Goal: Information Seeking & Learning: Learn about a topic

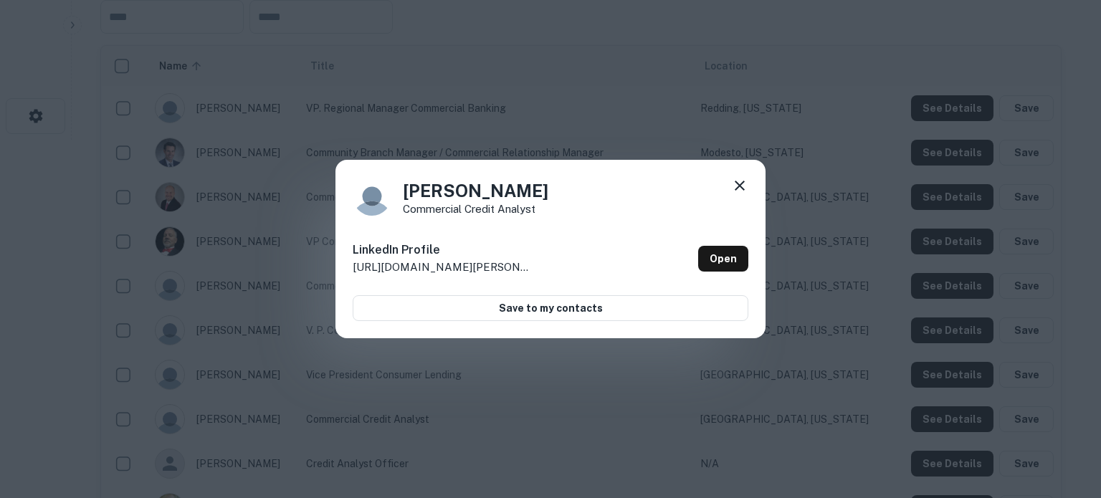
click at [740, 191] on icon at bounding box center [739, 185] width 17 height 17
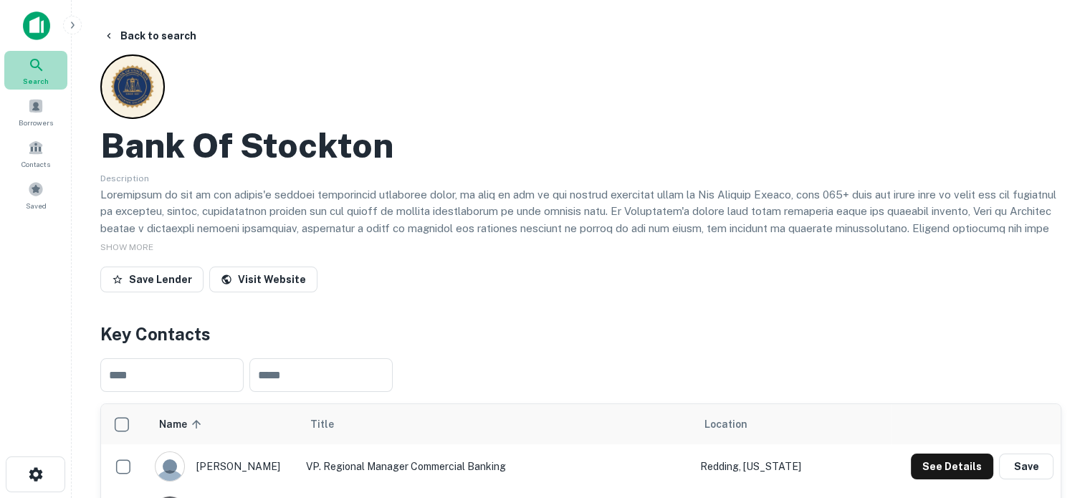
click at [35, 65] on icon at bounding box center [36, 65] width 17 height 17
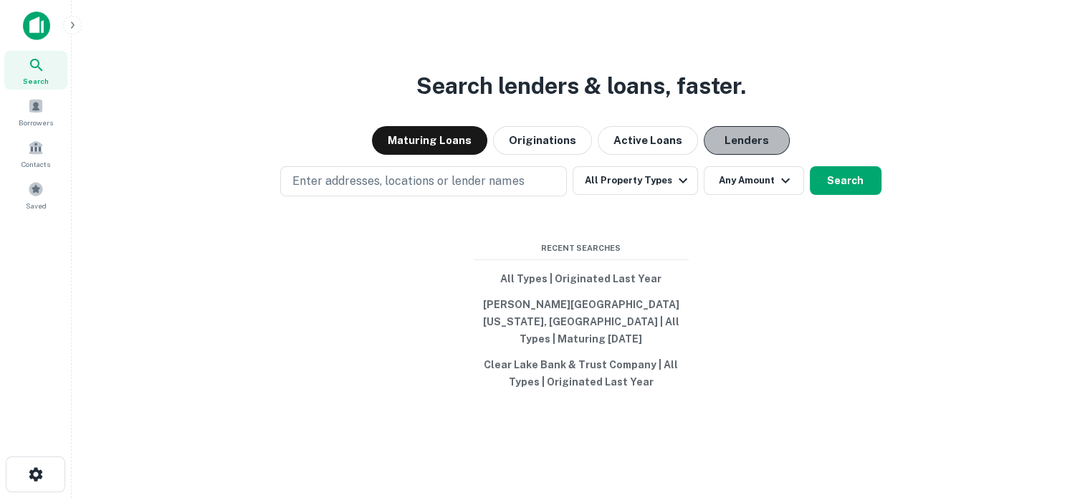
click at [719, 142] on button "Lenders" at bounding box center [747, 140] width 86 height 29
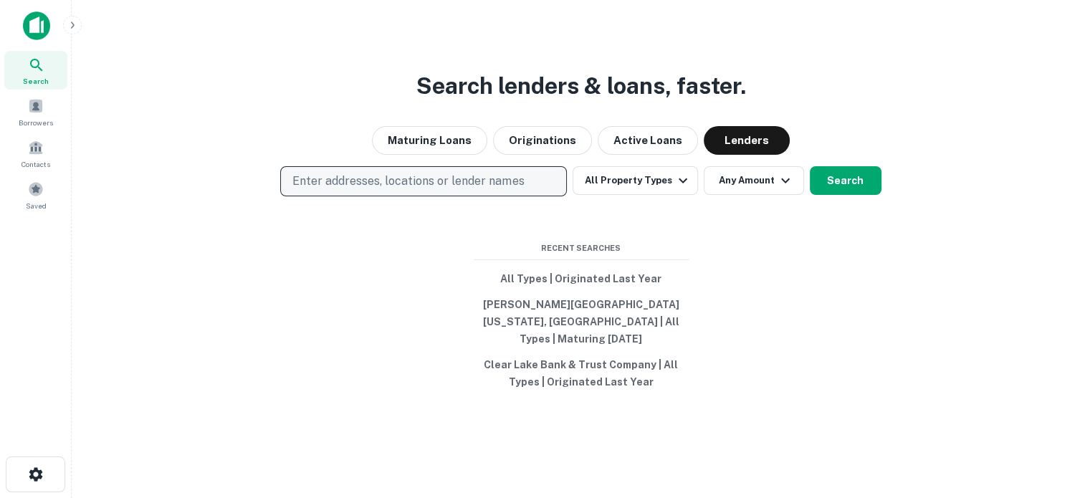
click at [474, 188] on p "Enter addresses, locations or lender names" at bounding box center [407, 181] width 231 height 17
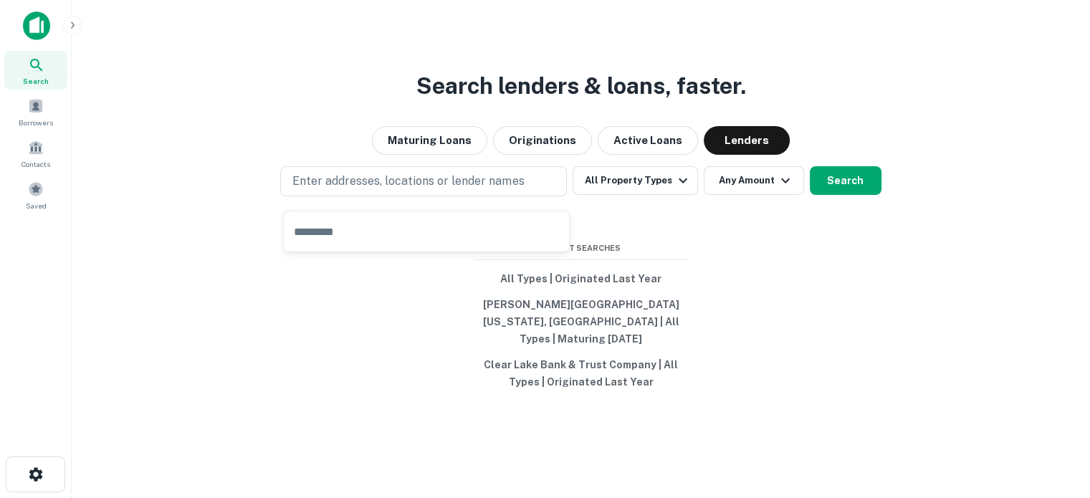
click at [414, 226] on input "text" at bounding box center [426, 231] width 285 height 40
click at [375, 233] on input "text" at bounding box center [426, 231] width 285 height 40
paste input "**********"
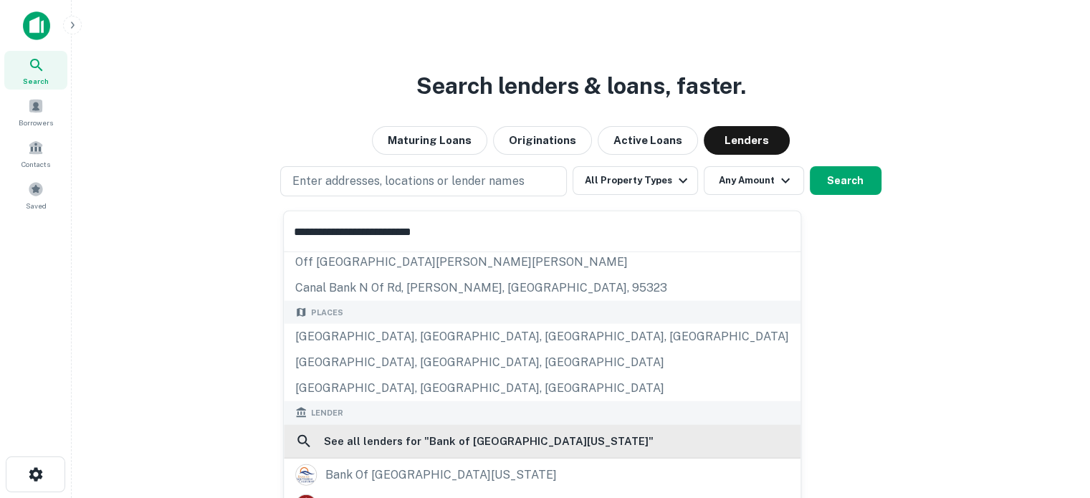
scroll to position [72, 0]
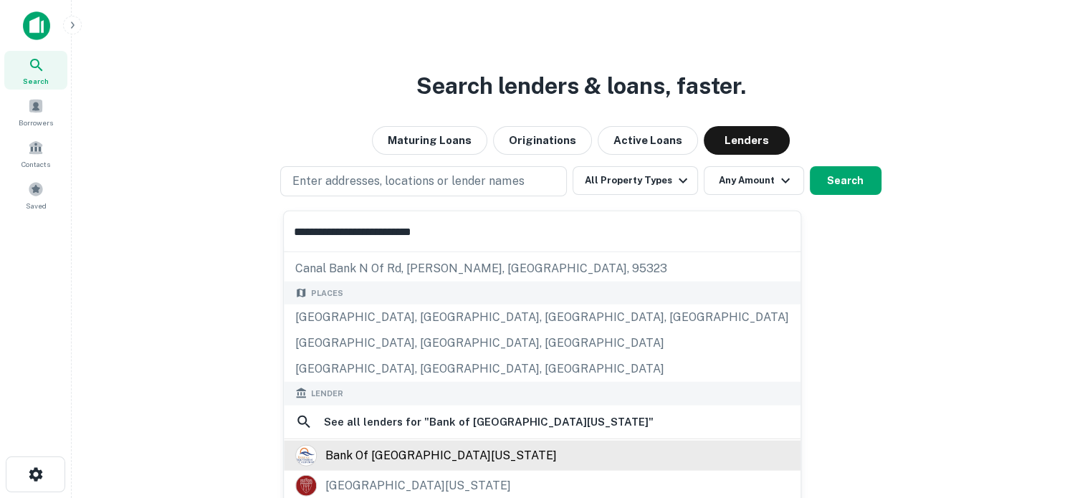
type input "**********"
click at [366, 448] on div "bank of southern california" at bounding box center [440, 455] width 231 height 22
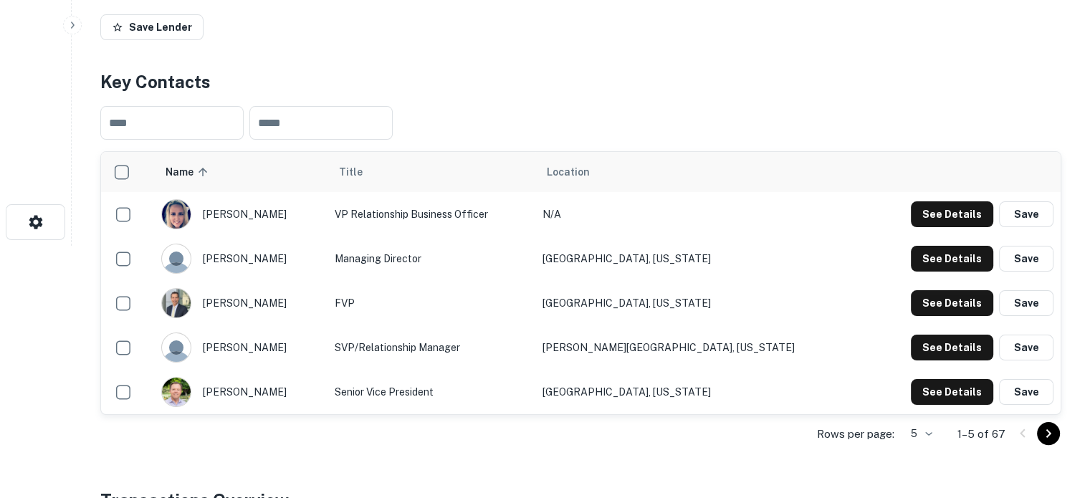
scroll to position [358, 0]
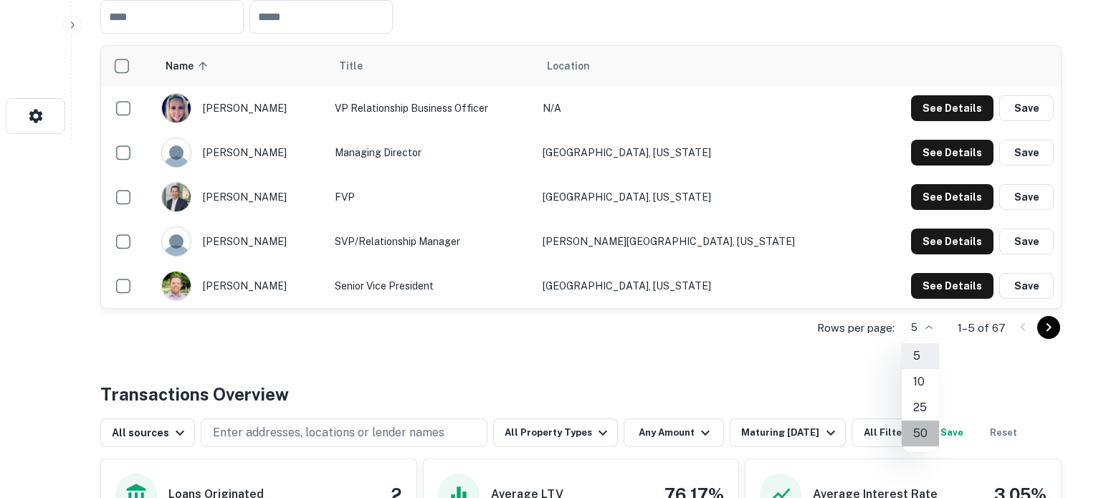
click at [923, 431] on li "50" at bounding box center [920, 434] width 37 height 26
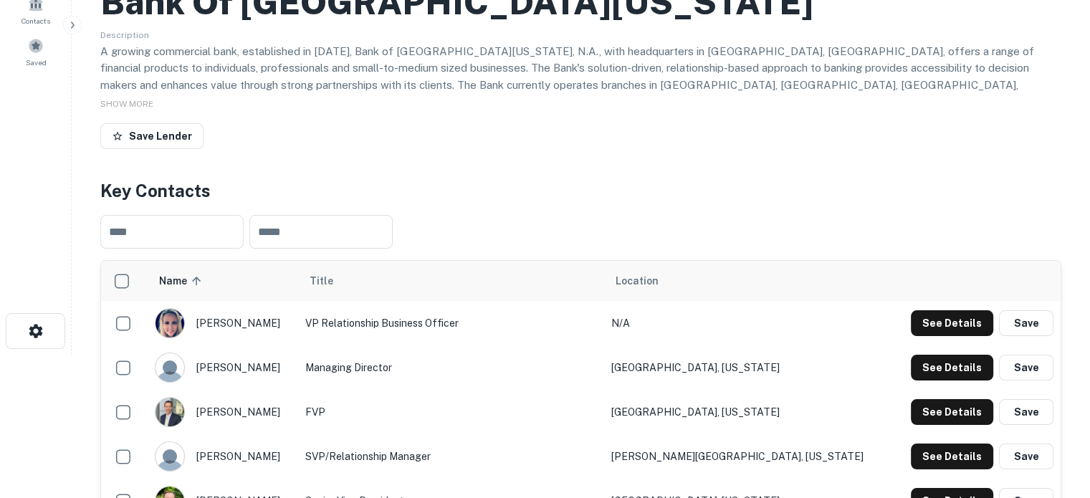
scroll to position [0, 0]
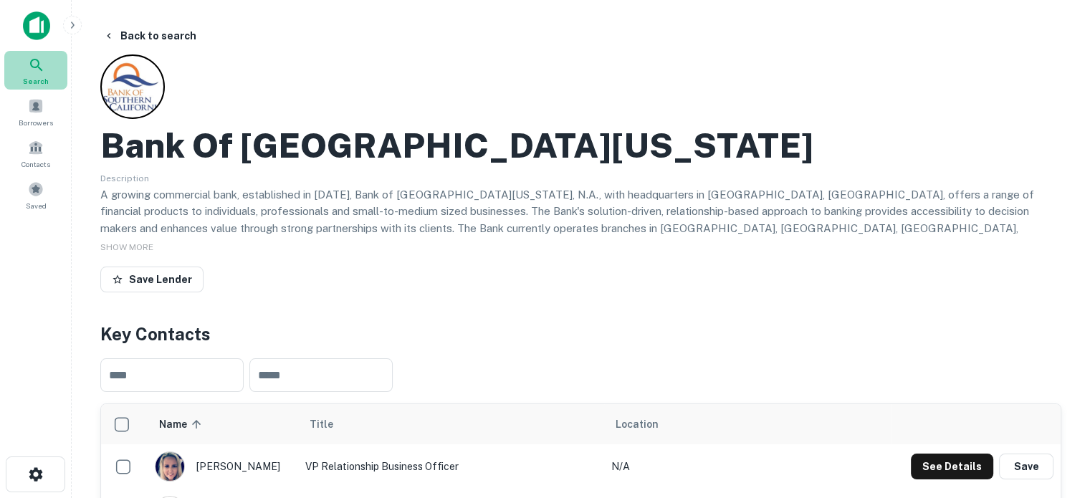
click at [44, 73] on icon at bounding box center [36, 65] width 17 height 17
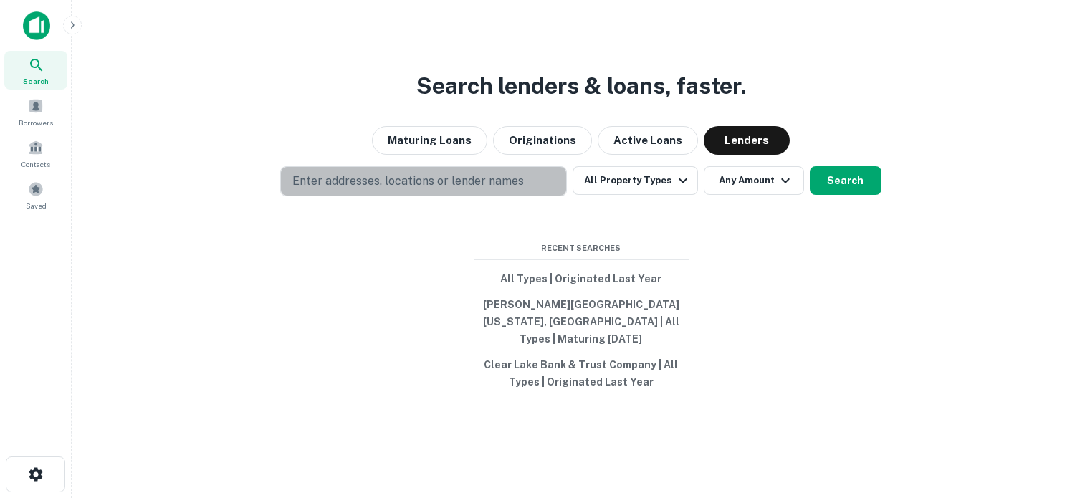
click at [548, 183] on button "Enter addresses, locations or lender names" at bounding box center [423, 181] width 287 height 30
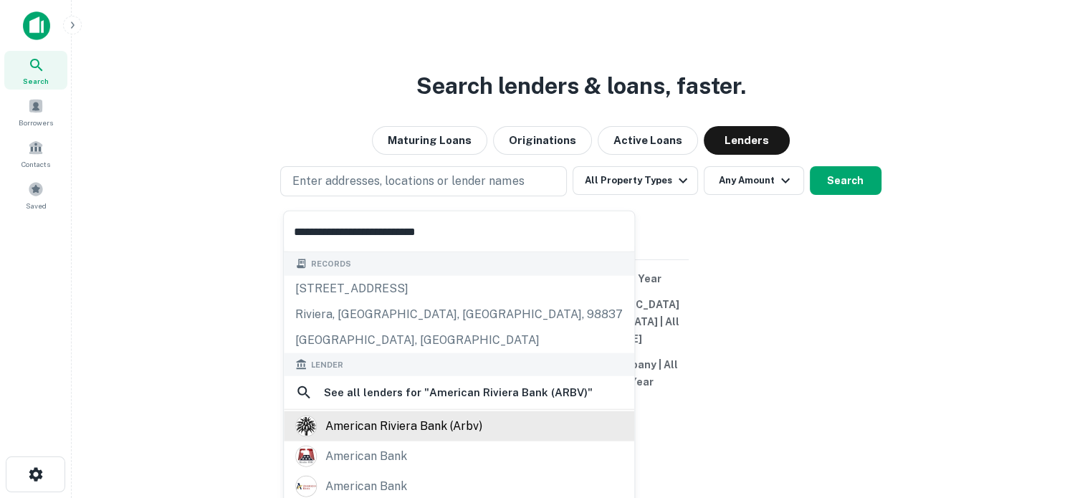
type input "**********"
click at [435, 429] on div "american riviera bank (arbv)" at bounding box center [403, 427] width 157 height 22
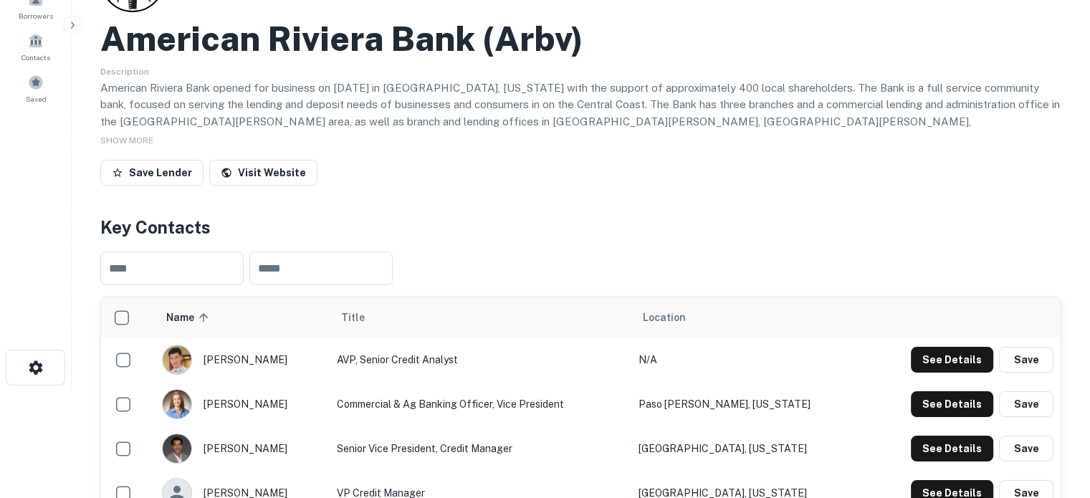
scroll to position [215, 0]
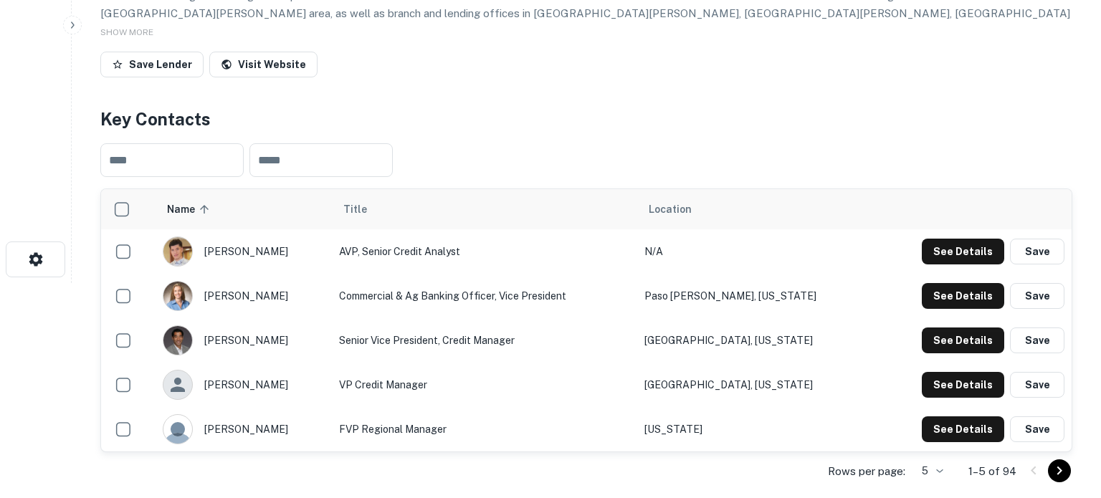
click at [917, 283] on body "Search Borrowers Contacts Saved Back to search American Riviera Bank (arbv) Des…" at bounding box center [550, 34] width 1101 height 498
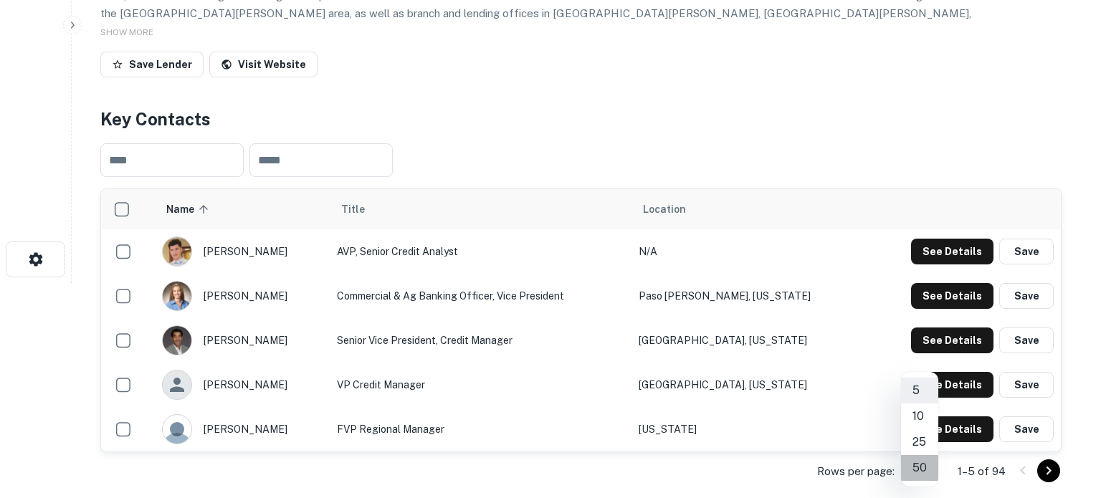
click at [921, 472] on li "50" at bounding box center [919, 468] width 37 height 26
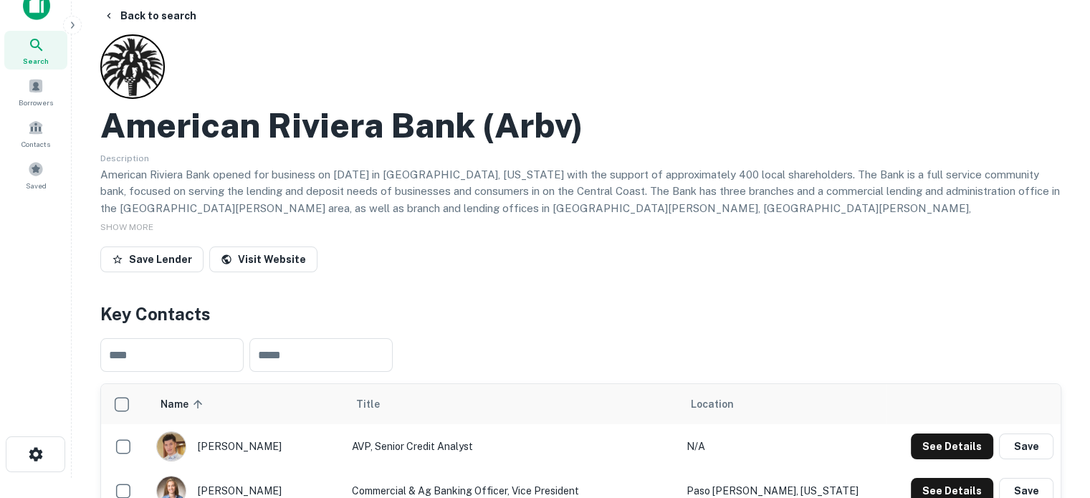
scroll to position [0, 0]
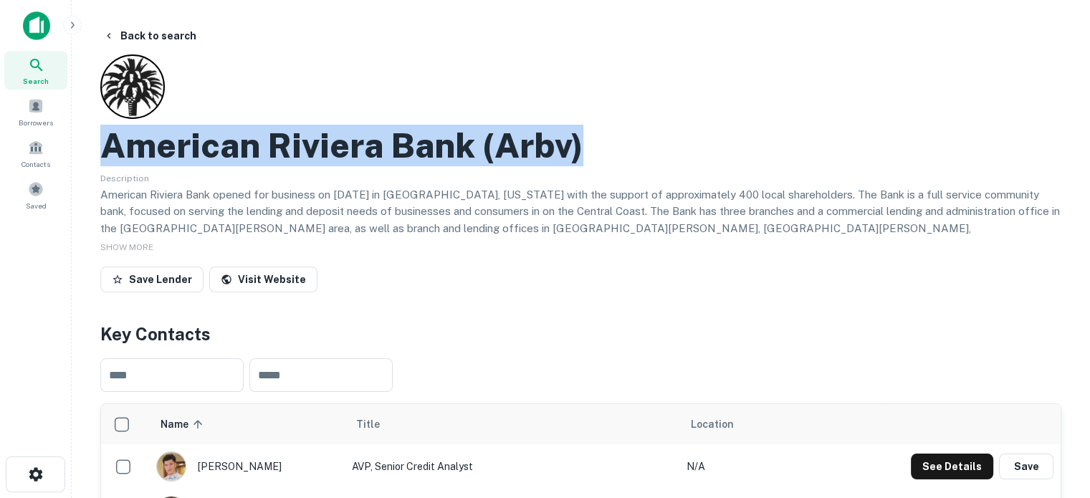
drag, startPoint x: 106, startPoint y: 147, endPoint x: 627, endPoint y: 156, distance: 521.1
click at [627, 156] on div "American Riviera Bank (arbv)" at bounding box center [580, 146] width 961 height 42
copy h2 "American Riviera Bank (arbv)"
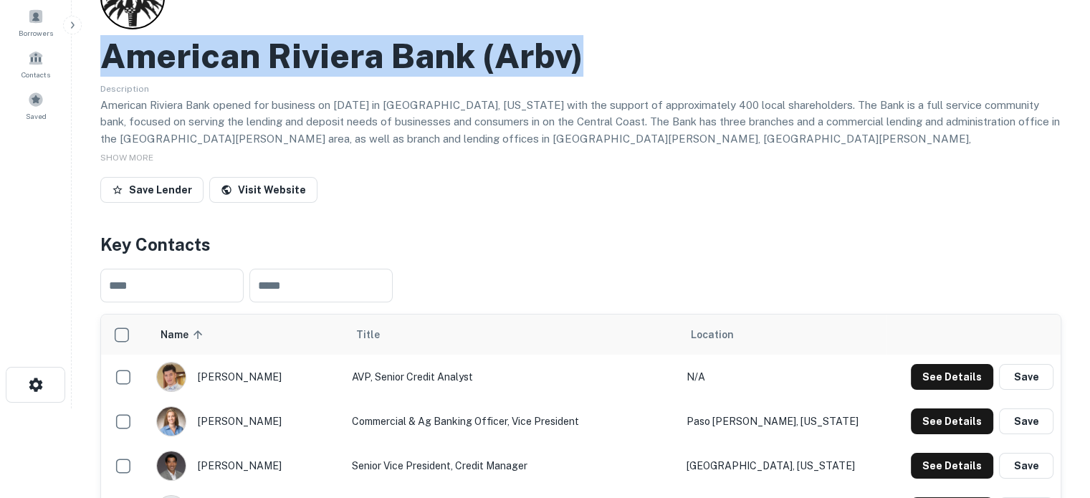
scroll to position [215, 0]
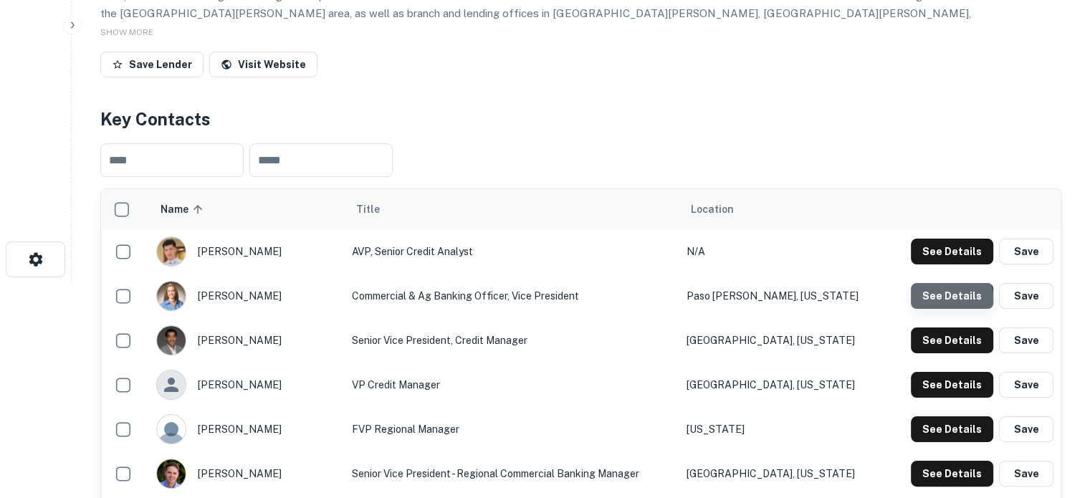
click at [950, 301] on button "See Details" at bounding box center [952, 296] width 82 height 26
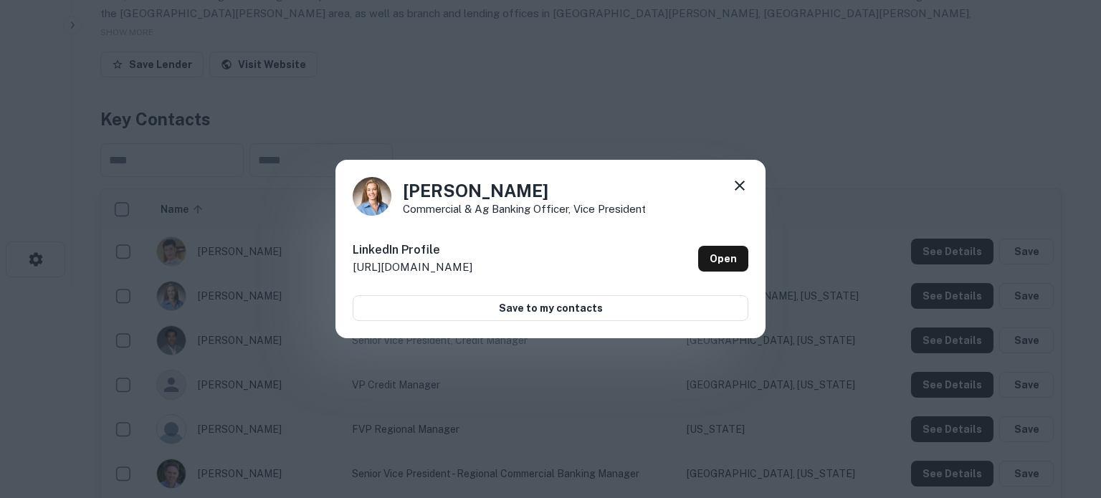
click at [736, 183] on icon at bounding box center [740, 186] width 10 height 10
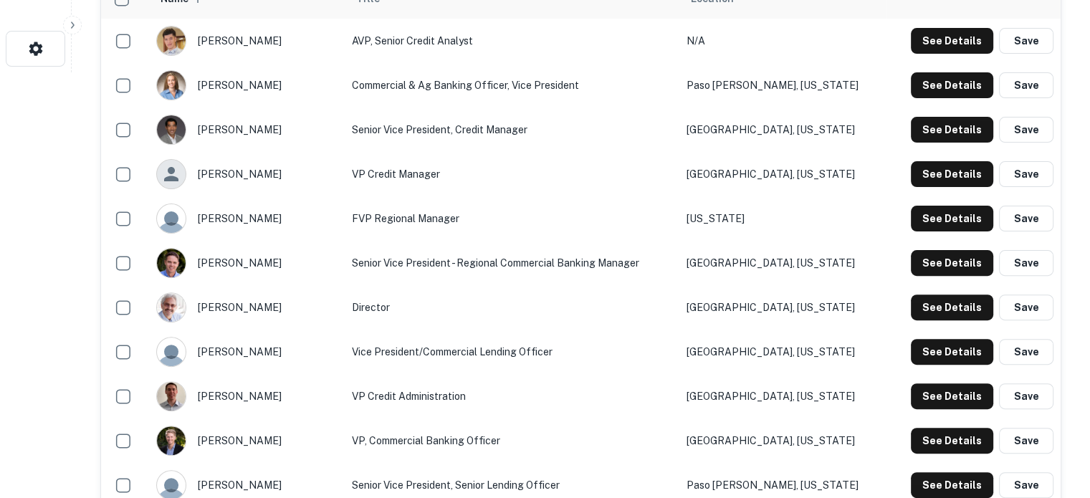
scroll to position [430, 0]
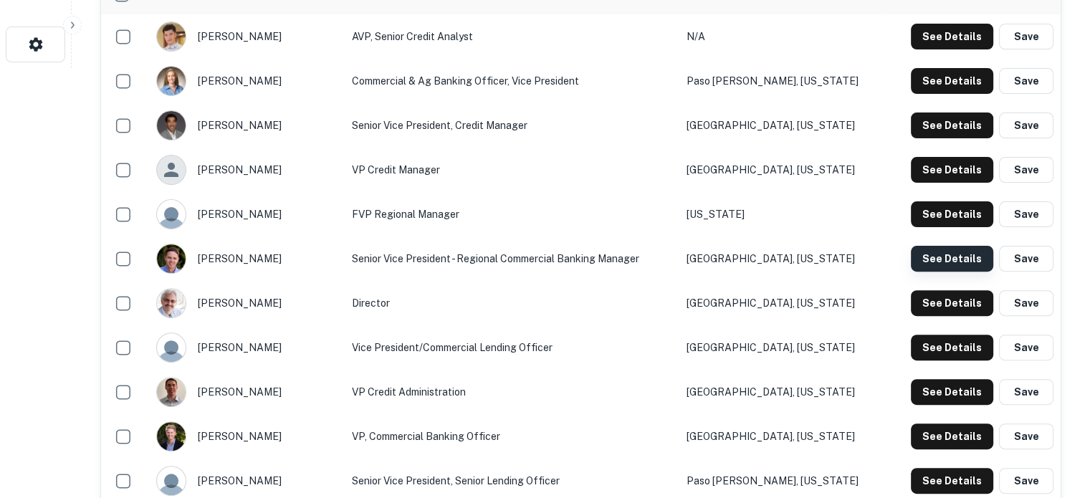
click at [940, 263] on button "See Details" at bounding box center [952, 259] width 82 height 26
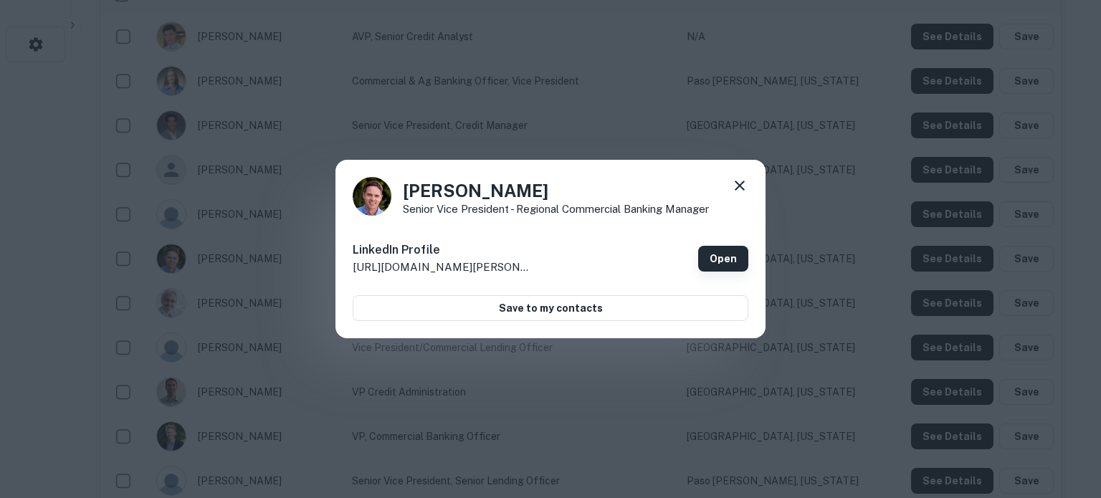
click at [734, 253] on link "Open" at bounding box center [723, 259] width 50 height 26
click at [737, 187] on icon at bounding box center [740, 186] width 10 height 10
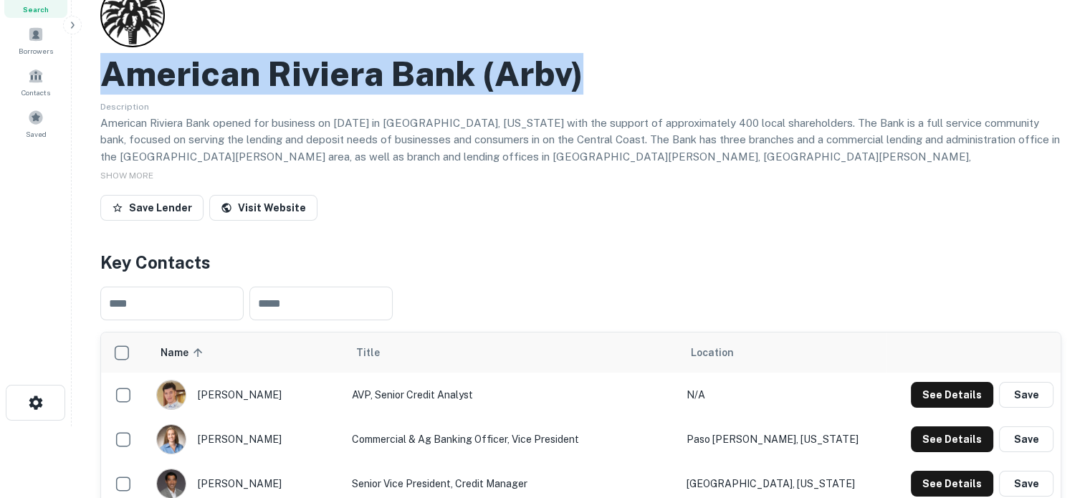
scroll to position [0, 0]
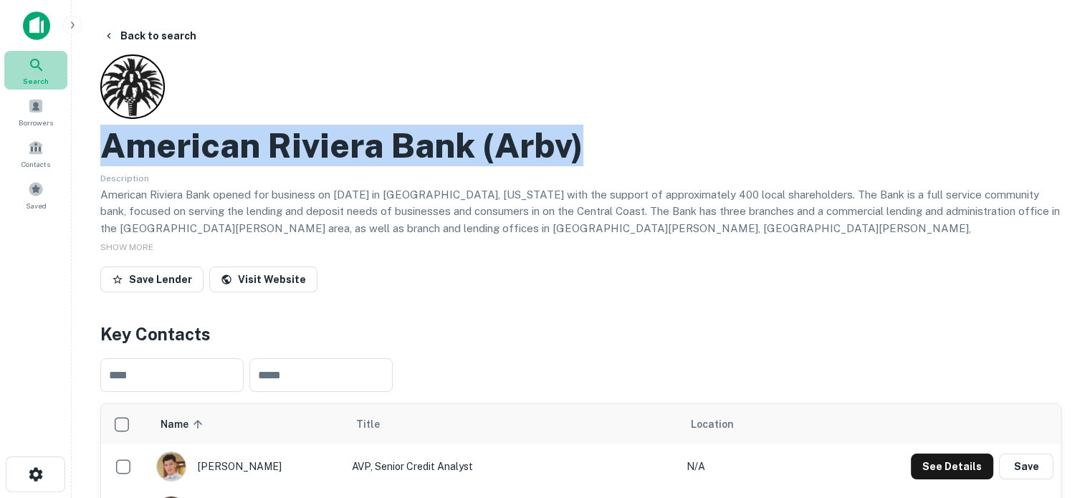
click at [56, 65] on div "Search" at bounding box center [35, 70] width 63 height 39
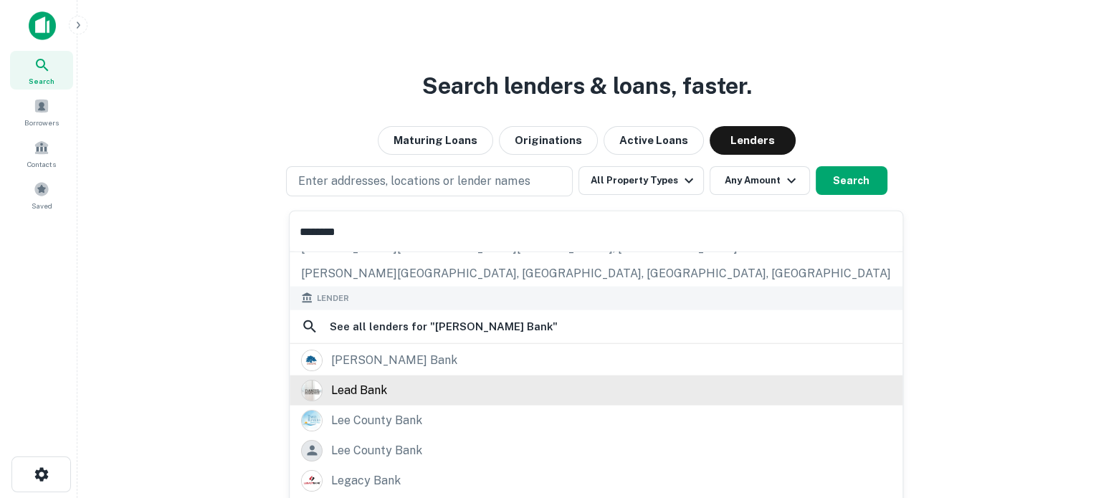
scroll to position [143, 0]
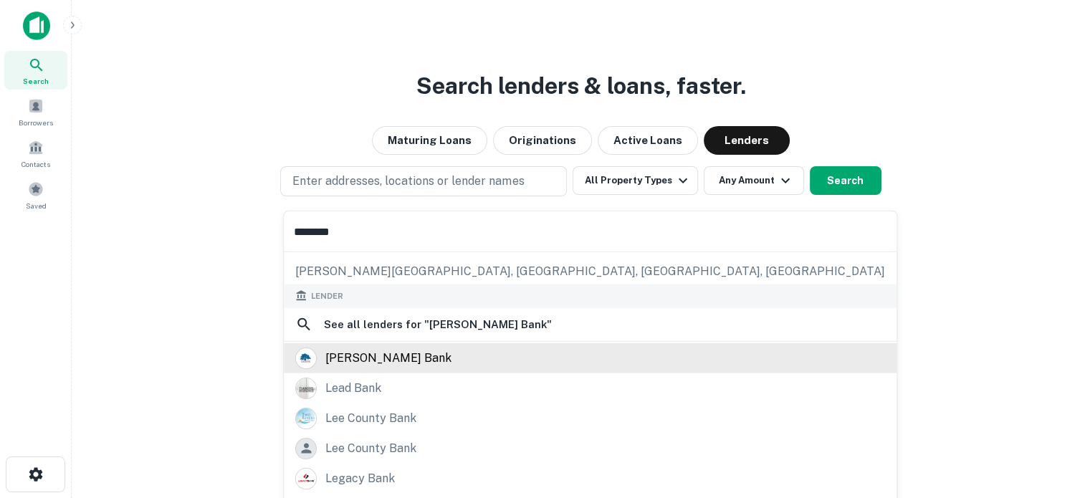
type input "********"
click at [415, 363] on div "lee bank" at bounding box center [590, 358] width 590 height 22
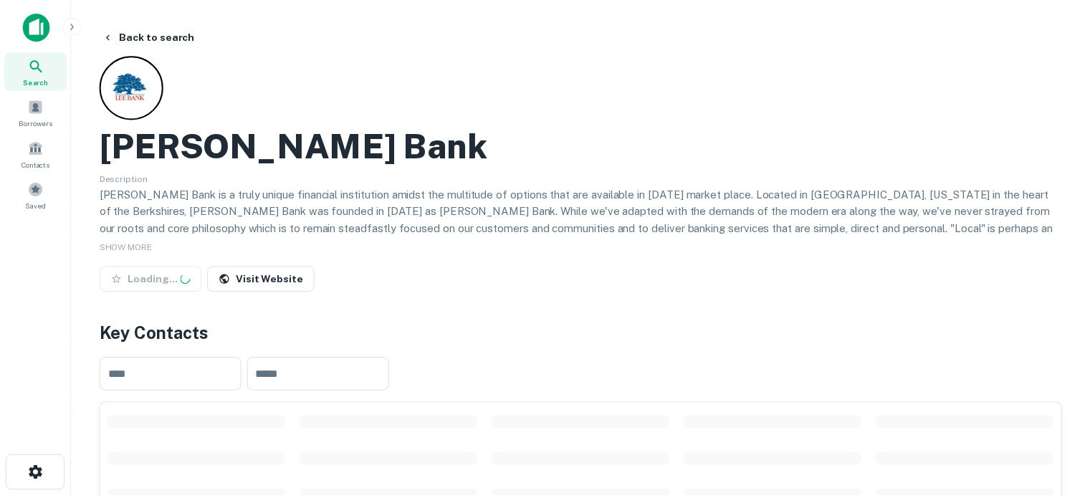
scroll to position [358, 0]
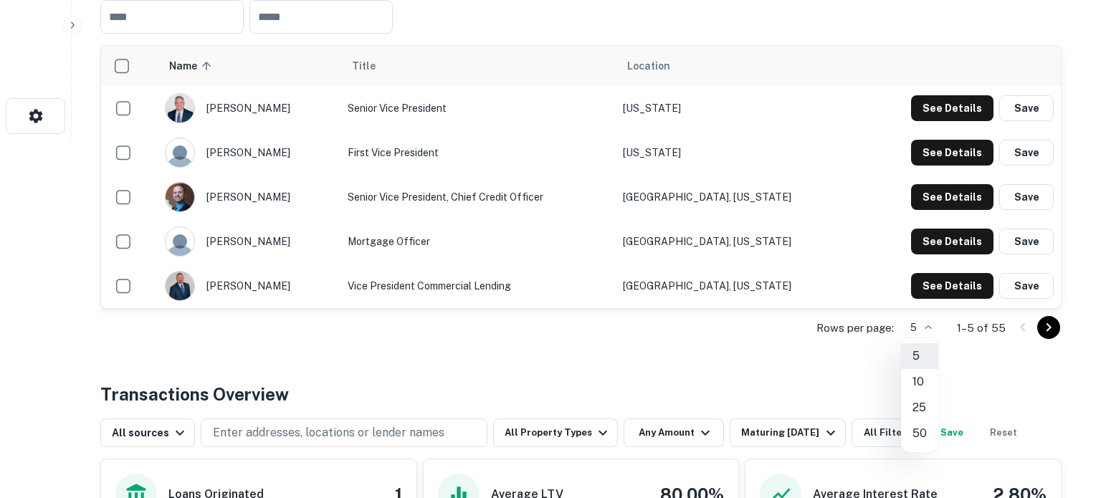
click at [916, 429] on li "50" at bounding box center [919, 434] width 37 height 26
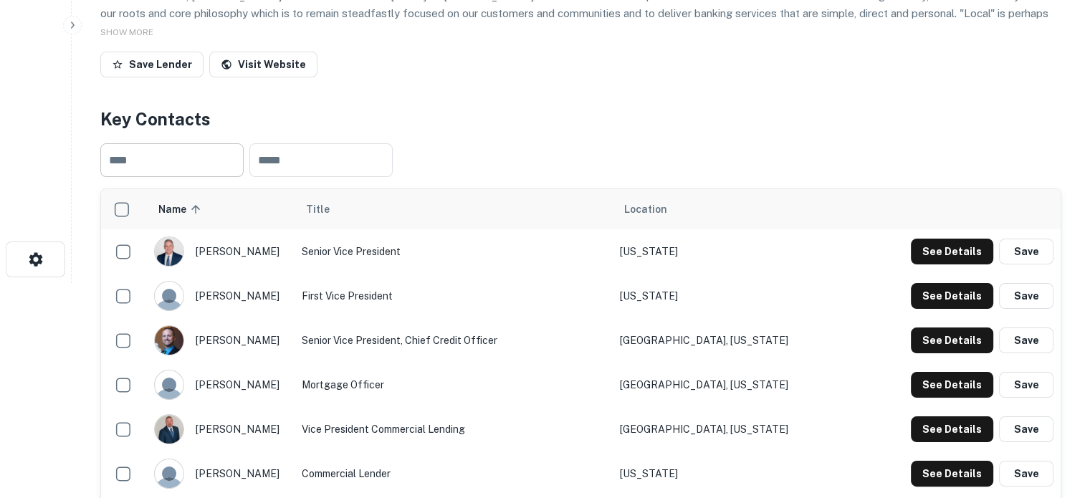
scroll to position [0, 0]
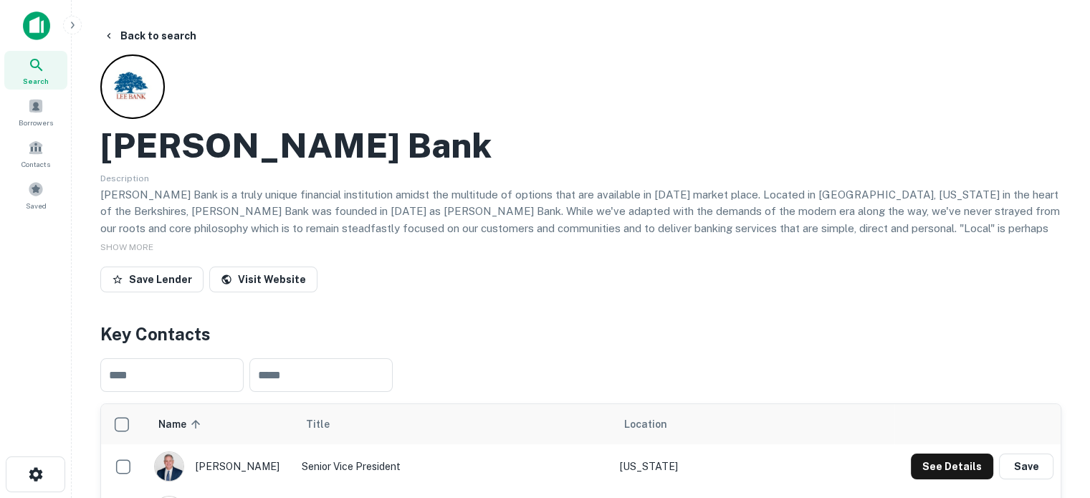
click at [42, 65] on icon at bounding box center [36, 65] width 17 height 17
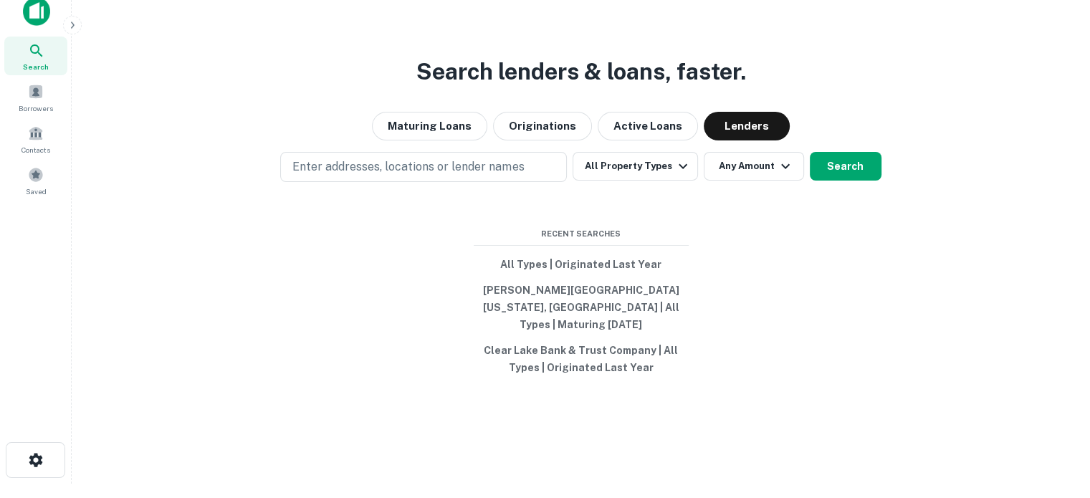
scroll to position [23, 0]
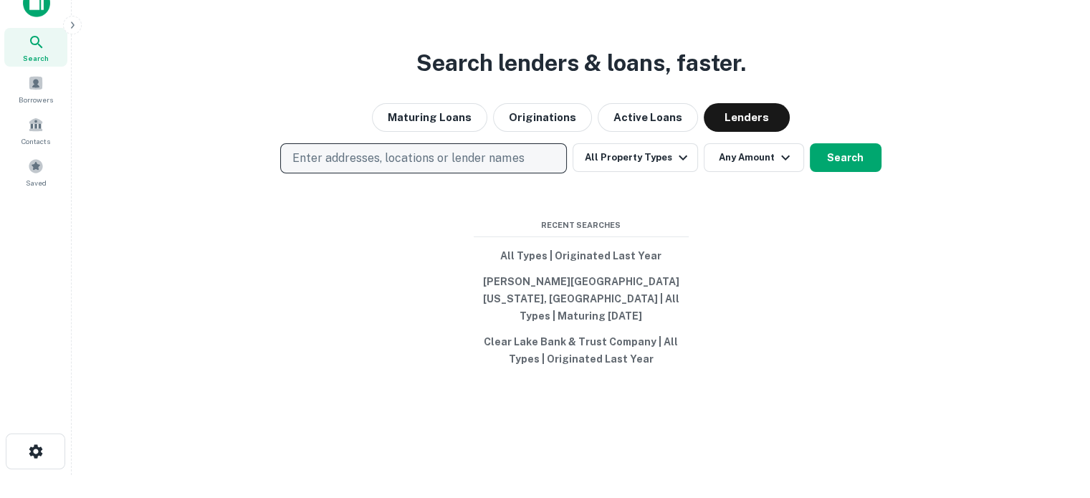
click at [462, 158] on p "Enter addresses, locations or lender names" at bounding box center [407, 158] width 231 height 17
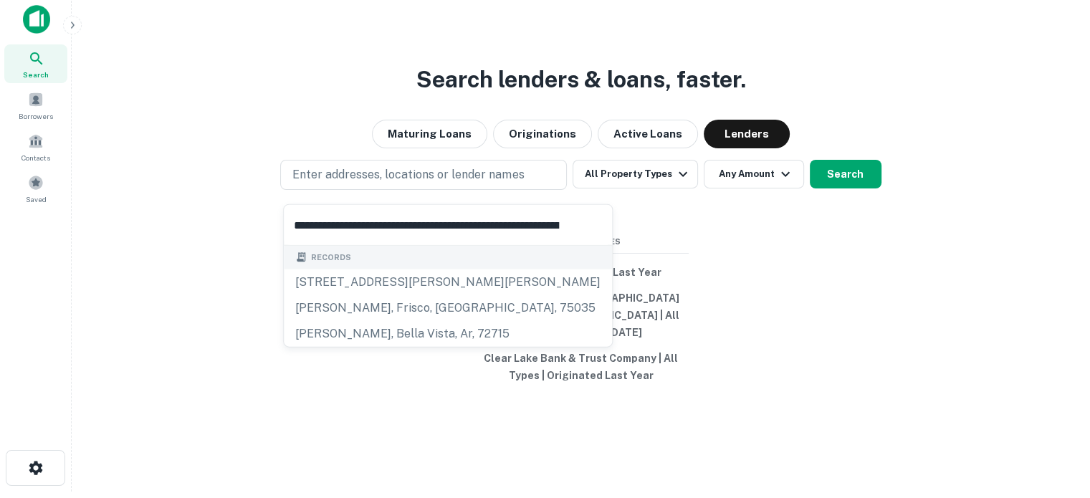
scroll to position [0, 0]
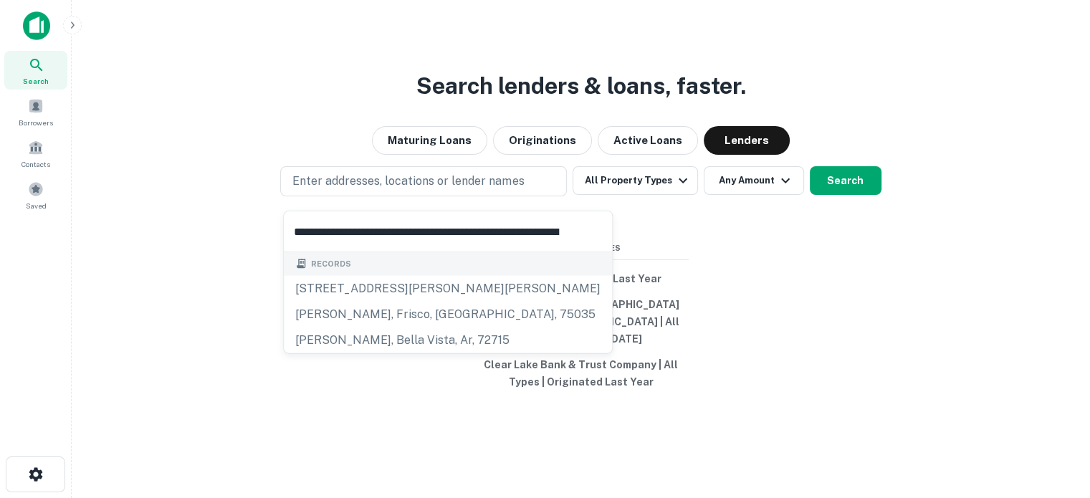
click at [476, 233] on input "**********" at bounding box center [426, 231] width 285 height 40
paste input "text"
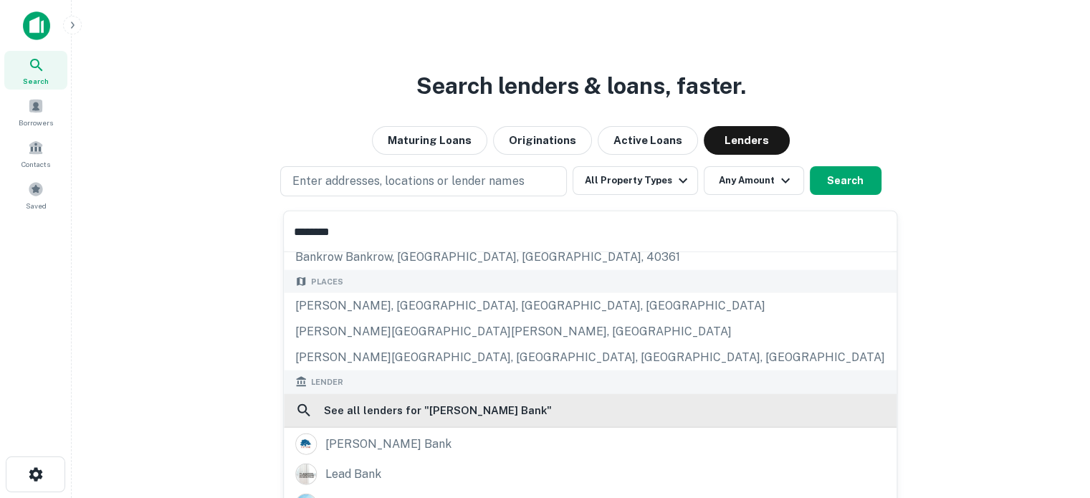
scroll to position [143, 0]
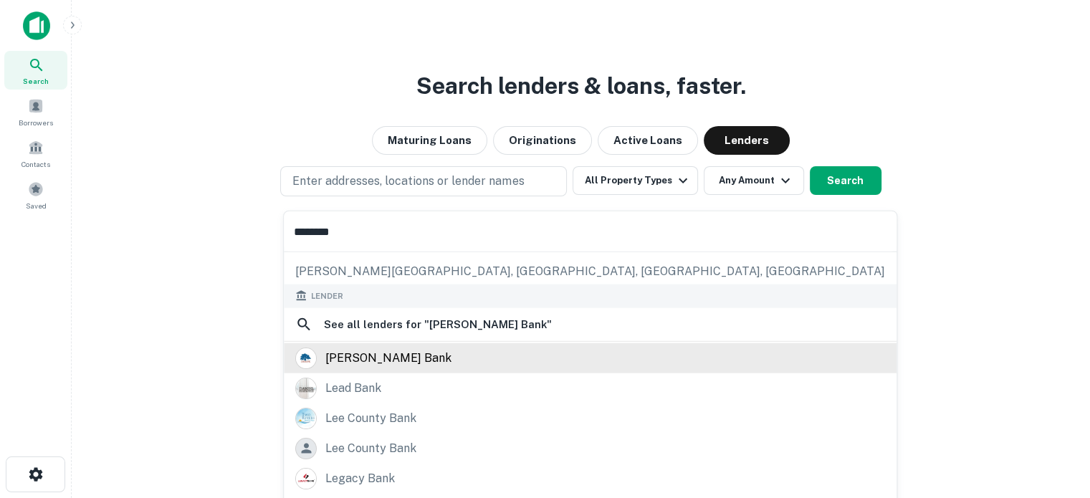
type input "********"
click at [380, 357] on div "[PERSON_NAME] bank" at bounding box center [590, 358] width 590 height 22
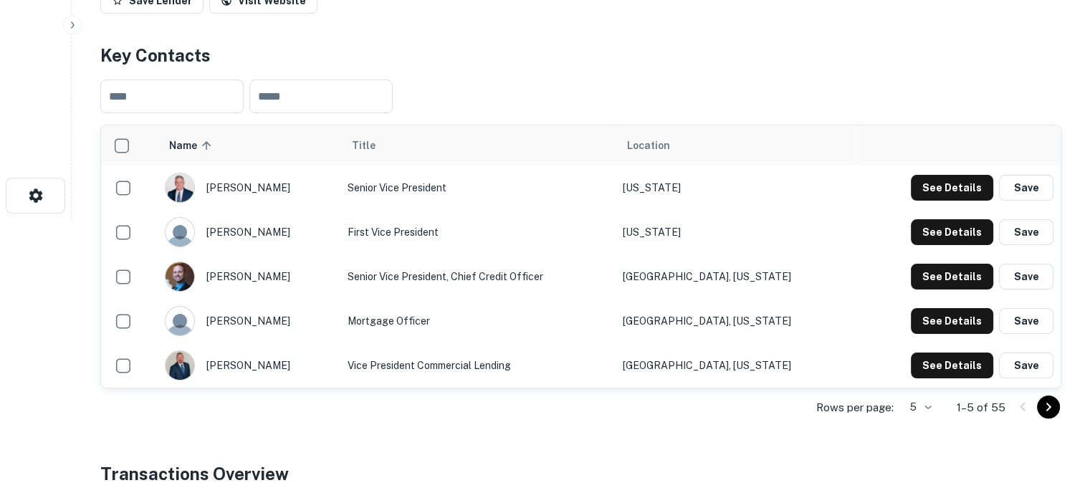
scroll to position [287, 0]
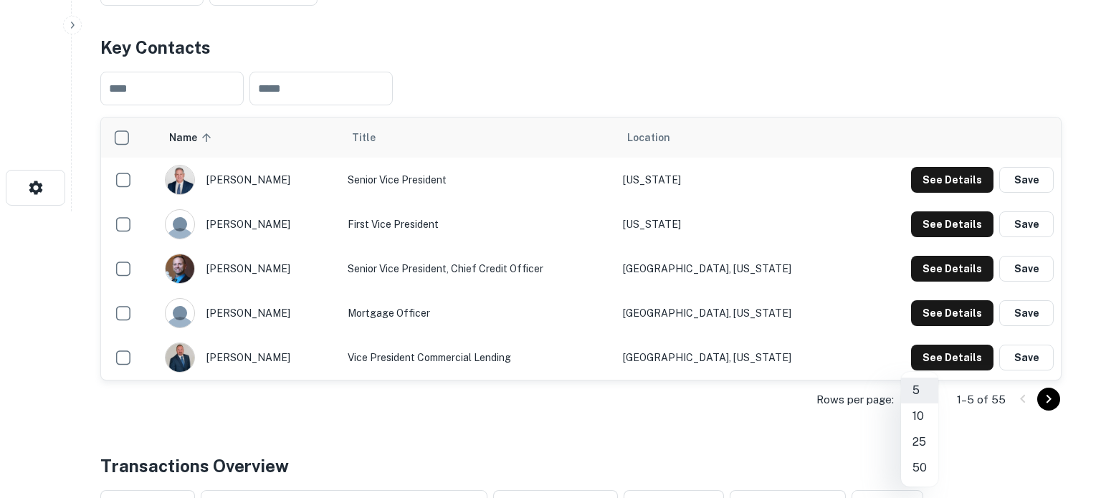
click at [918, 461] on li "50" at bounding box center [919, 468] width 37 height 26
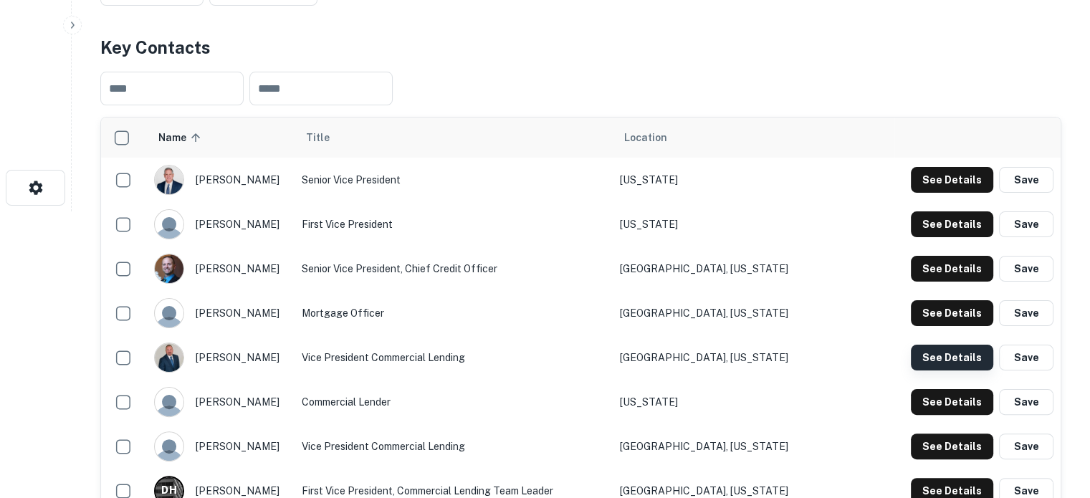
click at [974, 359] on button "See Details" at bounding box center [952, 358] width 82 height 26
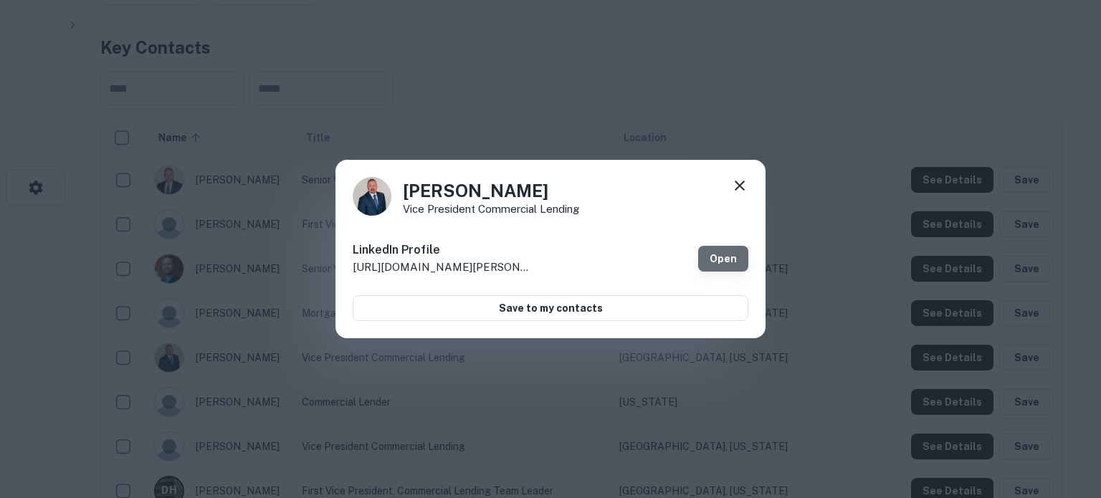
click at [728, 257] on link "Open" at bounding box center [723, 259] width 50 height 26
click at [743, 183] on icon at bounding box center [740, 186] width 10 height 10
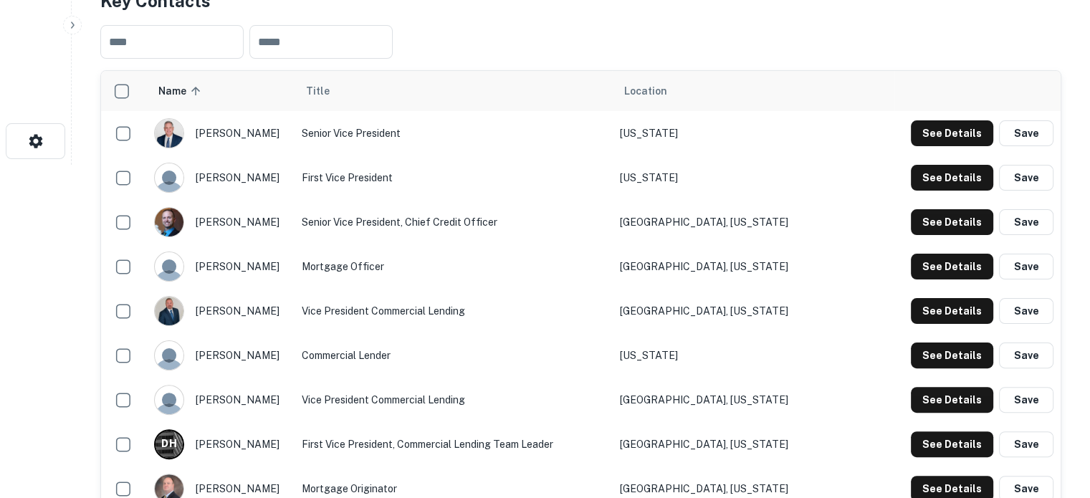
scroll to position [358, 0]
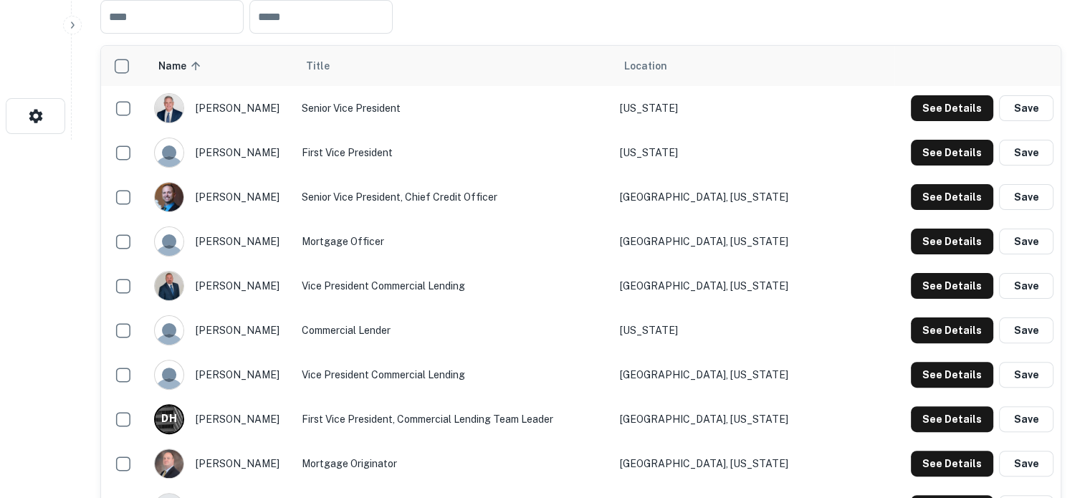
click at [964, 345] on td "See Details Save" at bounding box center [977, 330] width 166 height 44
click at [956, 334] on button "See Details" at bounding box center [952, 331] width 82 height 26
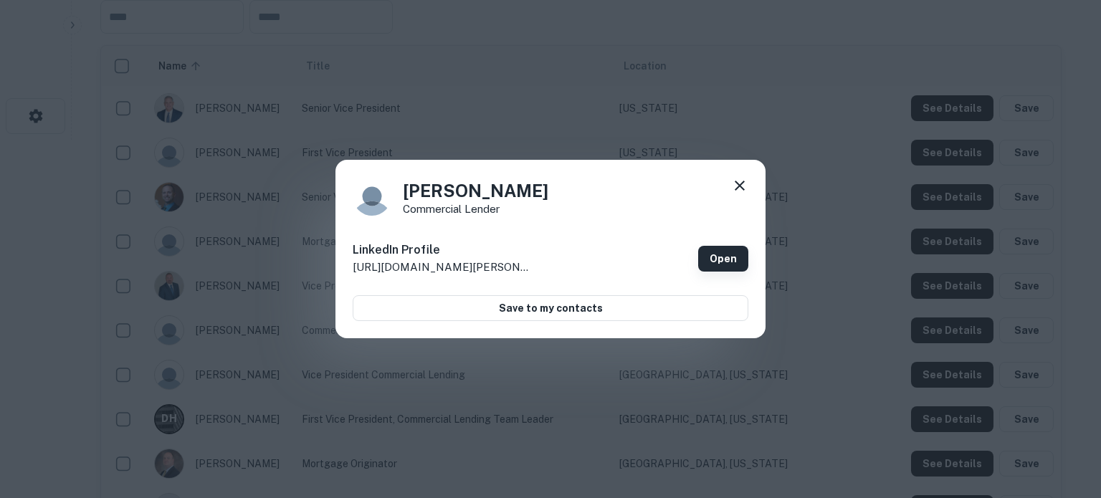
click at [734, 259] on link "Open" at bounding box center [723, 259] width 50 height 26
click at [740, 183] on icon at bounding box center [739, 185] width 17 height 17
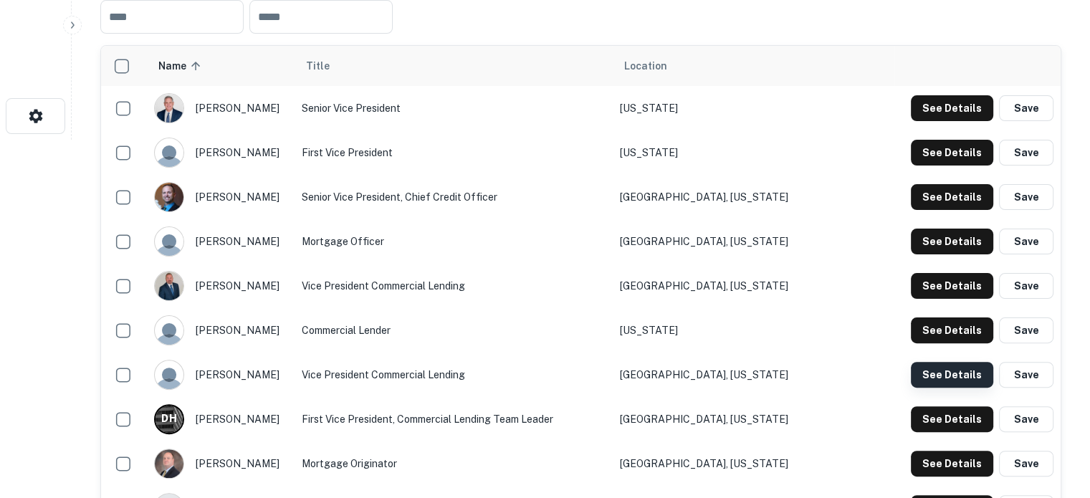
click at [932, 368] on button "See Details" at bounding box center [952, 375] width 82 height 26
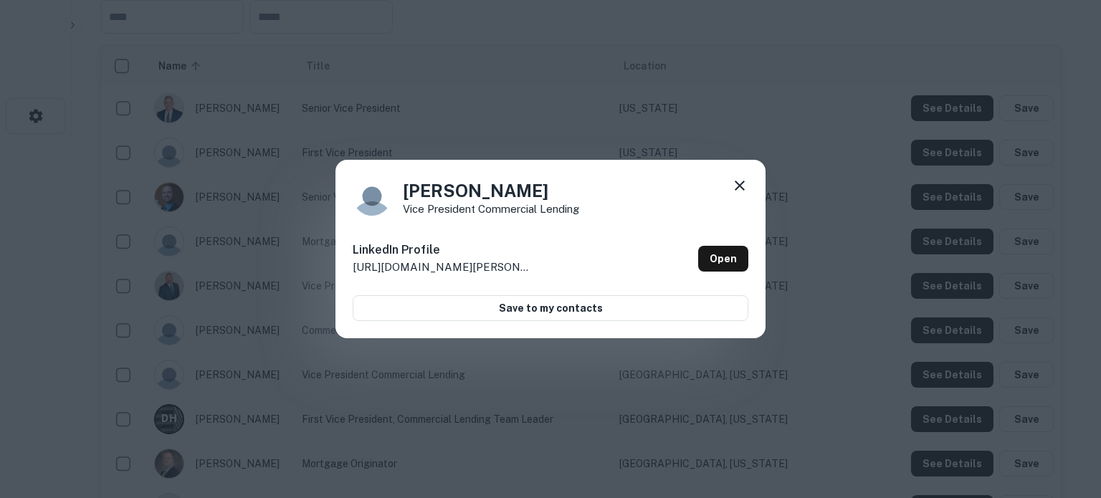
click at [737, 186] on icon at bounding box center [739, 185] width 17 height 17
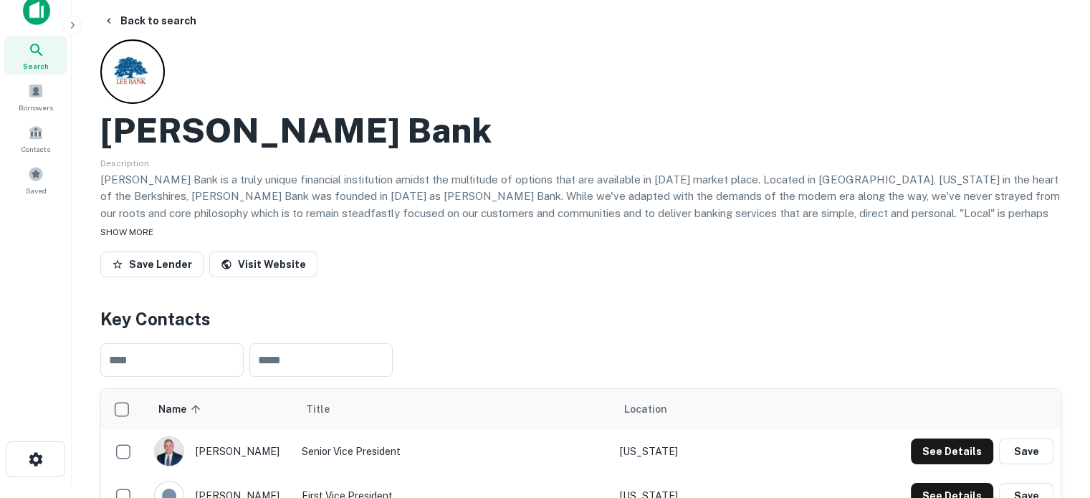
scroll to position [0, 0]
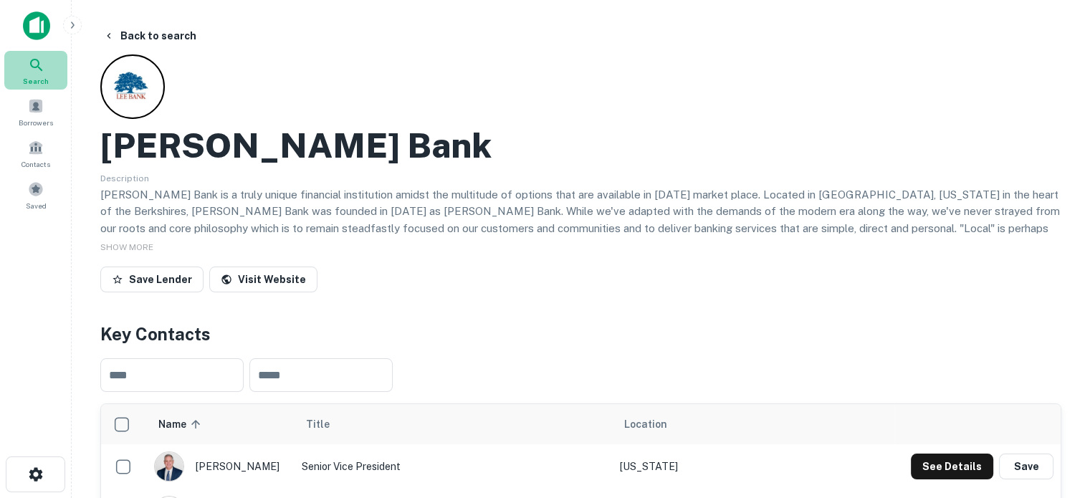
click at [57, 67] on div "Search" at bounding box center [35, 70] width 63 height 39
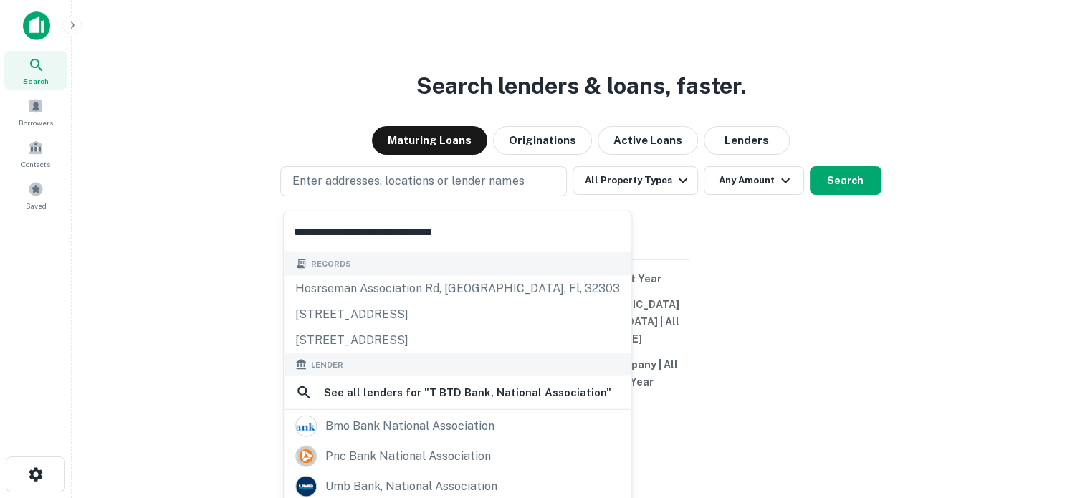
type input "**********"
click at [520, 420] on div "bmo bank national association" at bounding box center [457, 427] width 325 height 22
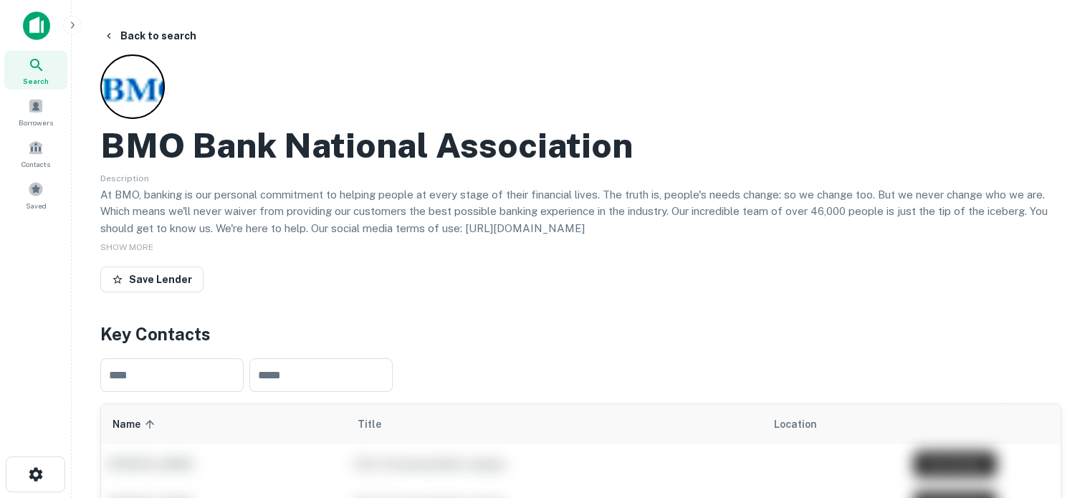
click at [56, 71] on div "Search" at bounding box center [35, 70] width 63 height 39
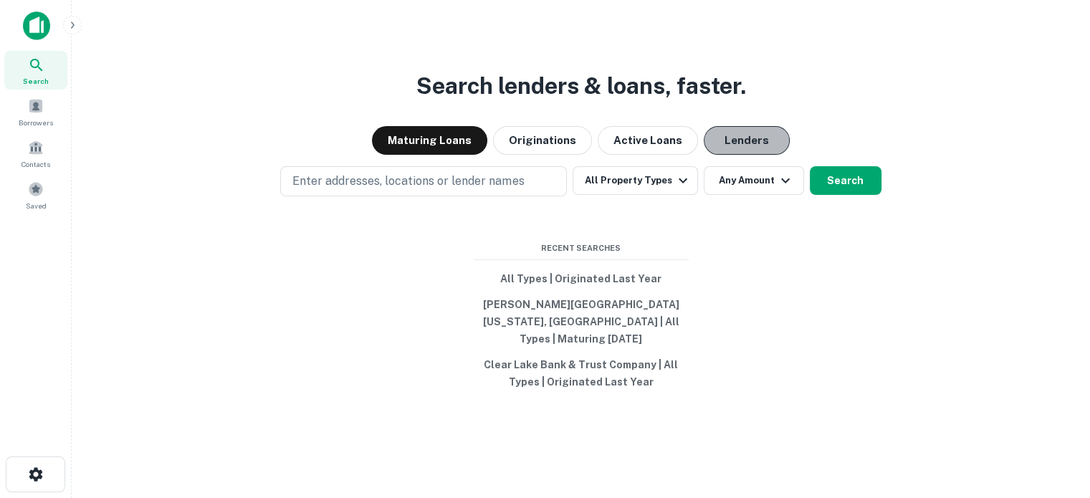
click at [743, 152] on button "Lenders" at bounding box center [747, 140] width 86 height 29
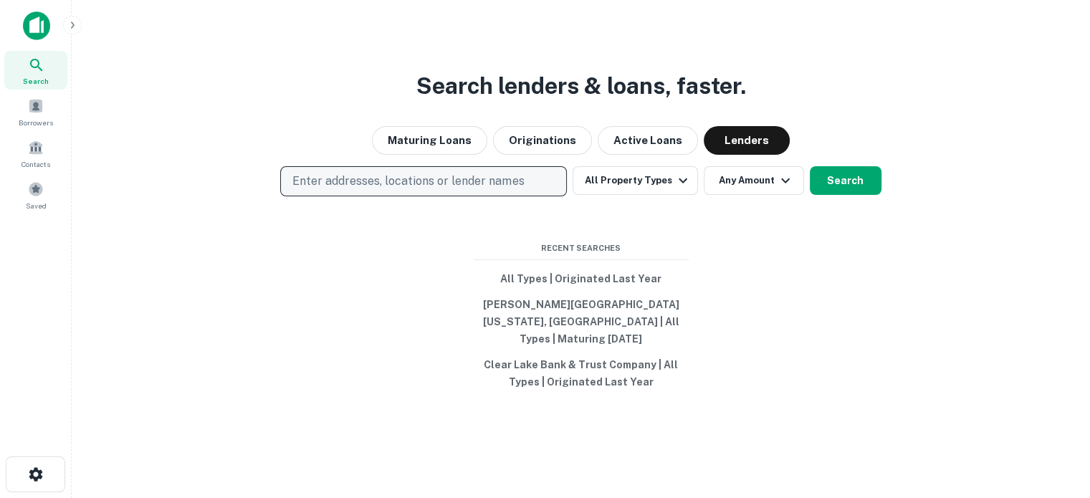
click at [462, 186] on p "Enter addresses, locations or lender names" at bounding box center [407, 181] width 231 height 17
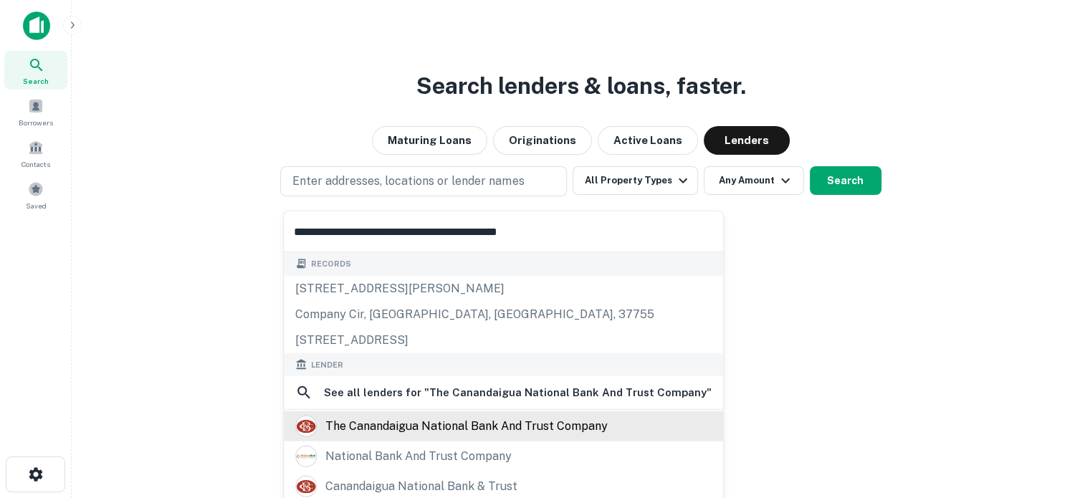
type input "**********"
click at [422, 423] on div "the canandaigua national bank and trust company" at bounding box center [466, 427] width 282 height 22
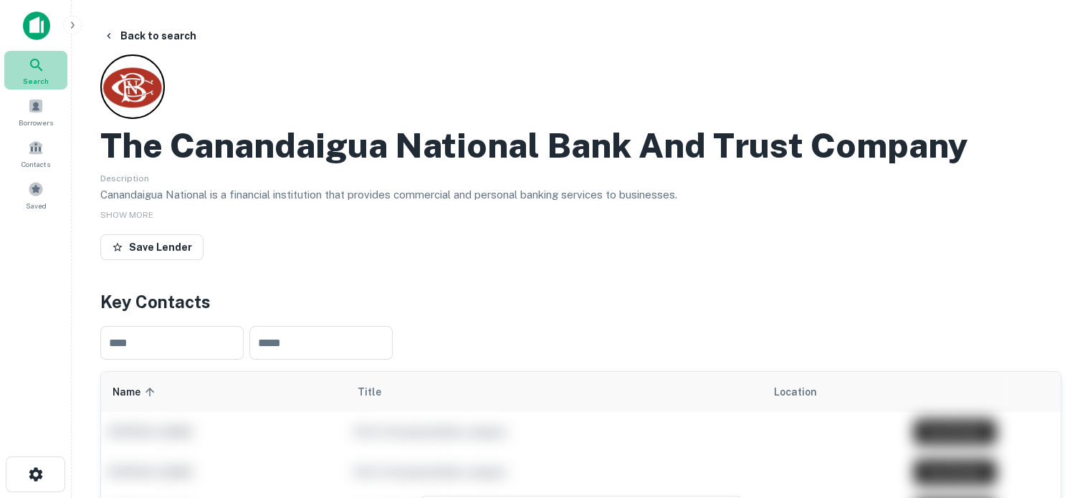
click at [34, 78] on span "Search" at bounding box center [36, 80] width 26 height 11
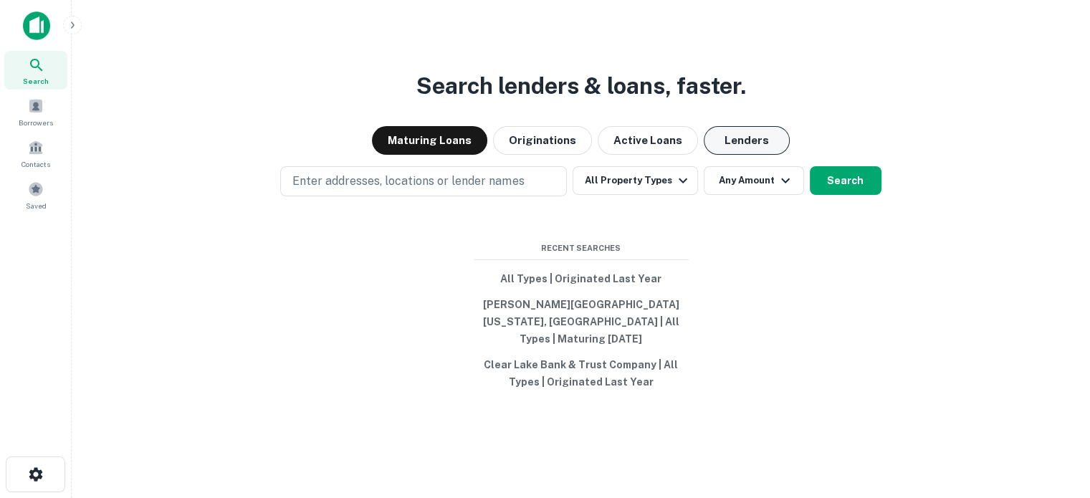
click at [744, 151] on button "Lenders" at bounding box center [747, 140] width 86 height 29
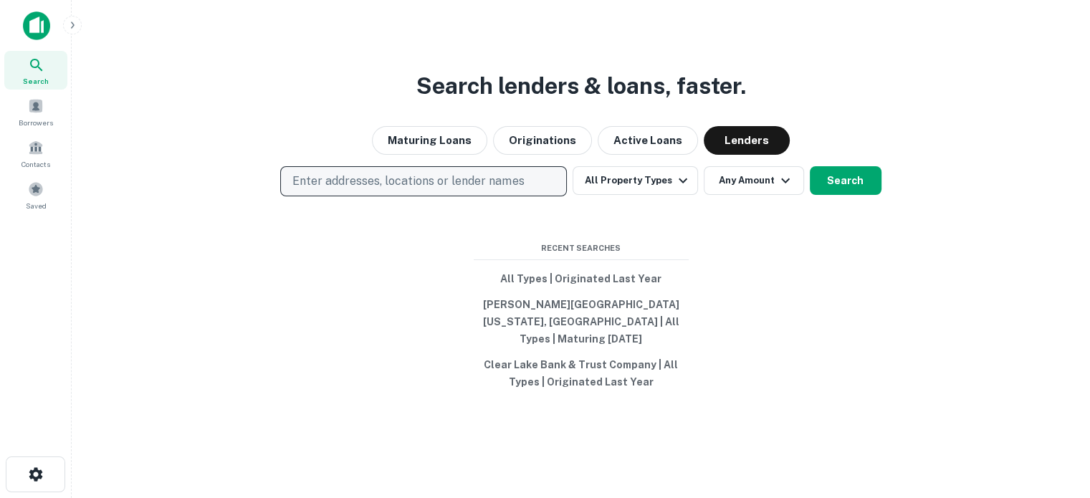
click at [502, 190] on p "Enter addresses, locations or lender names" at bounding box center [407, 181] width 231 height 17
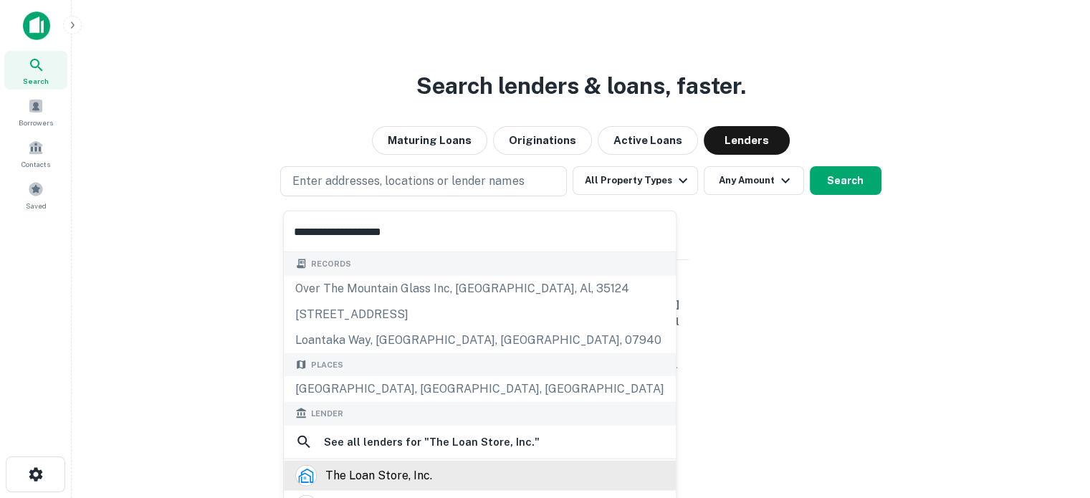
type input "**********"
click at [398, 461] on div "the loan store, inc." at bounding box center [480, 475] width 392 height 30
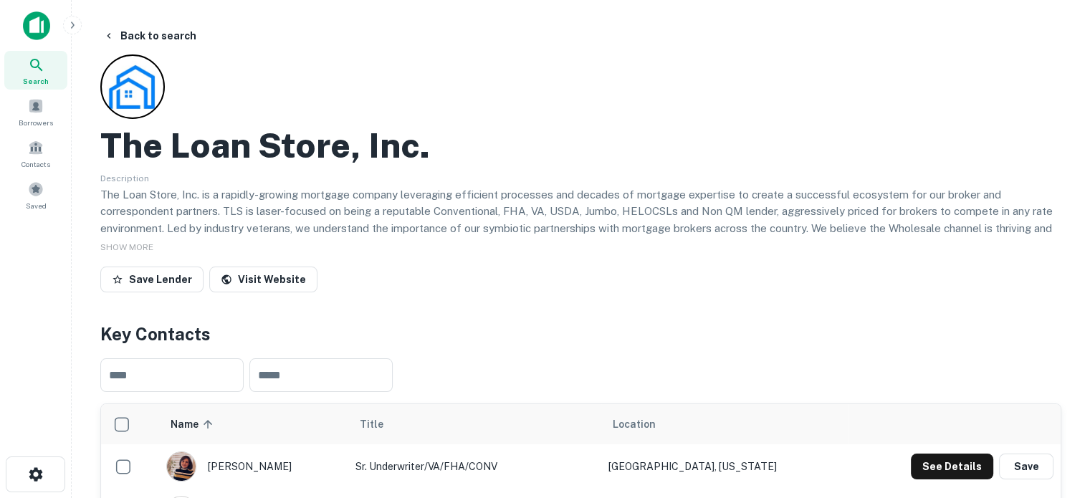
click at [45, 76] on span "Search" at bounding box center [36, 80] width 26 height 11
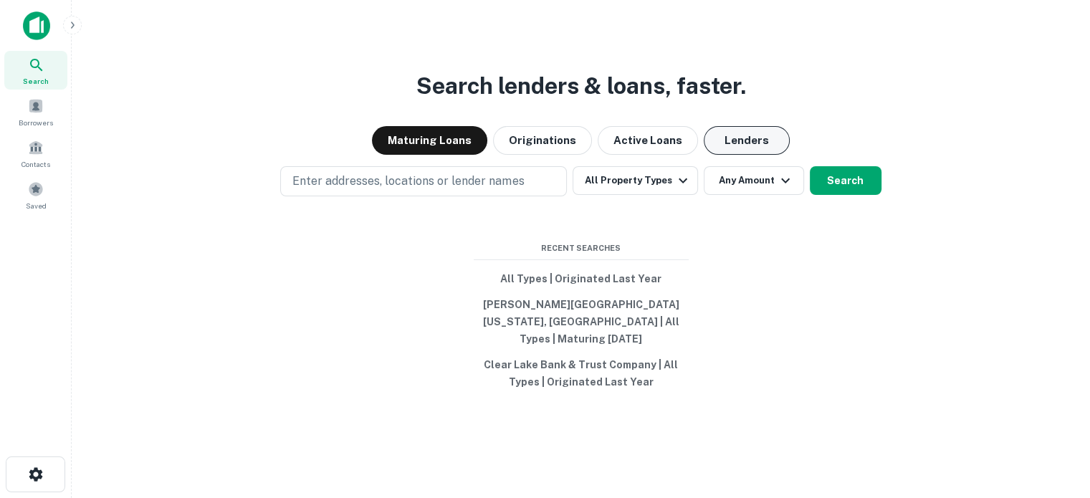
click at [731, 147] on button "Lenders" at bounding box center [747, 140] width 86 height 29
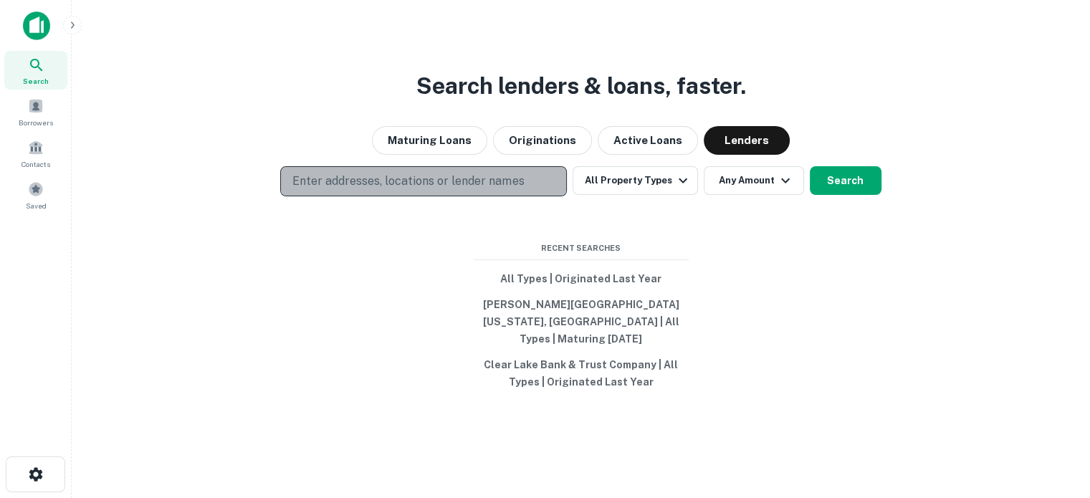
click at [549, 196] on button "Enter addresses, locations or lender names" at bounding box center [423, 181] width 287 height 30
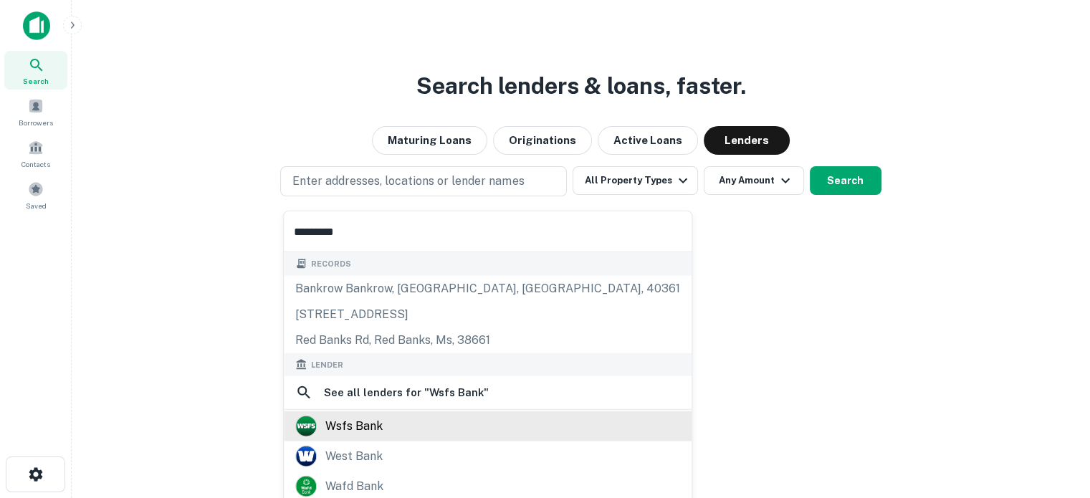
type input "*********"
click at [369, 426] on div "wsfs bank" at bounding box center [353, 427] width 57 height 22
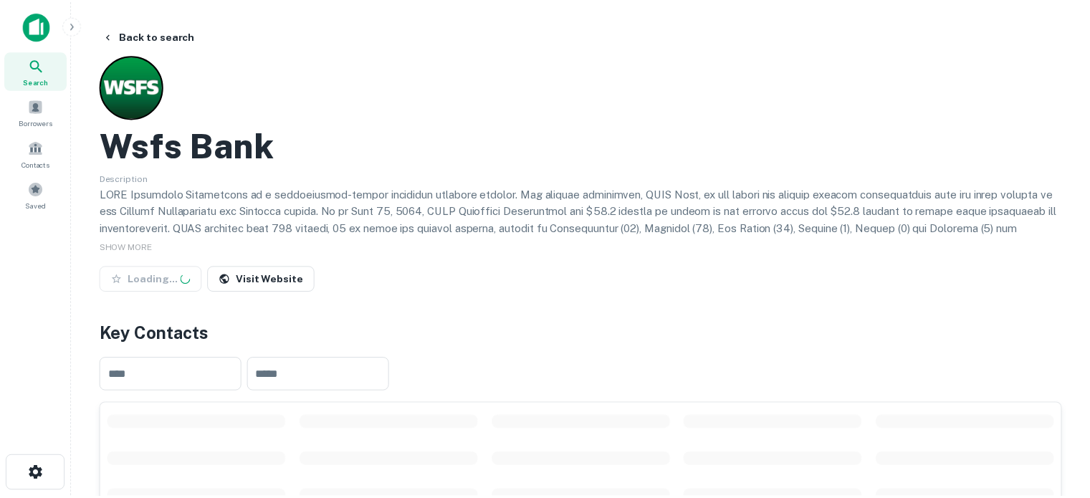
scroll to position [215, 0]
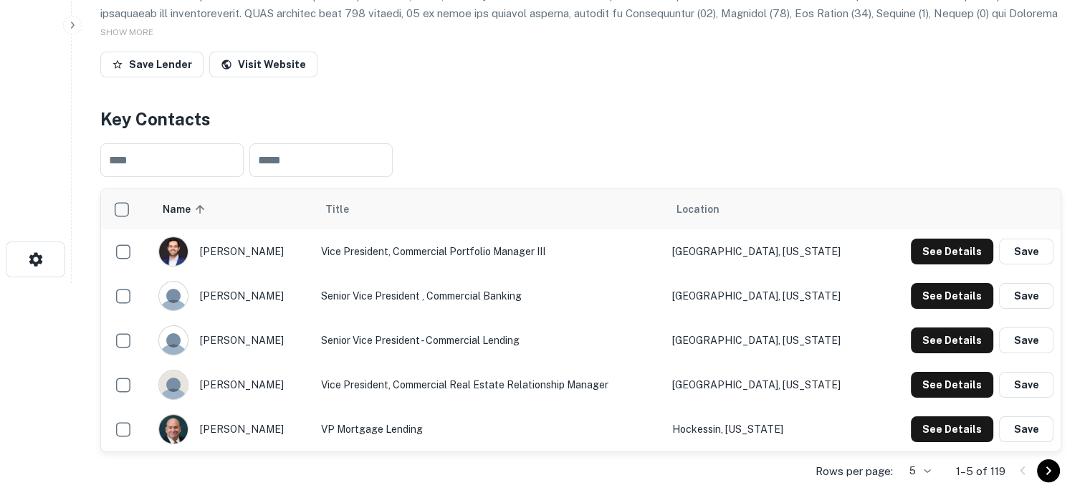
click at [929, 283] on body "Search Borrowers Contacts Saved Back to search Wsfs Bank Description SHOW MORE …" at bounding box center [545, 34] width 1090 height 498
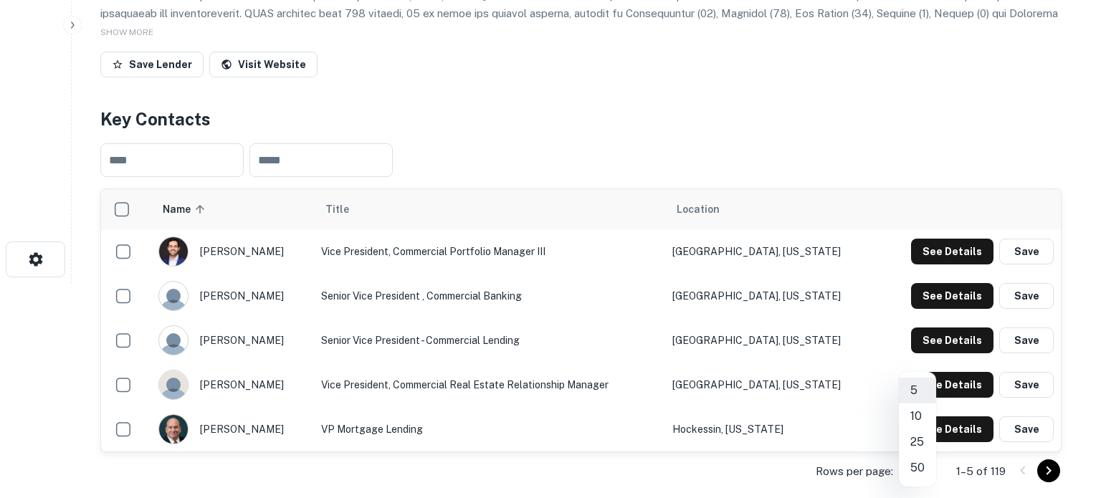
click at [916, 467] on li "50" at bounding box center [917, 468] width 37 height 26
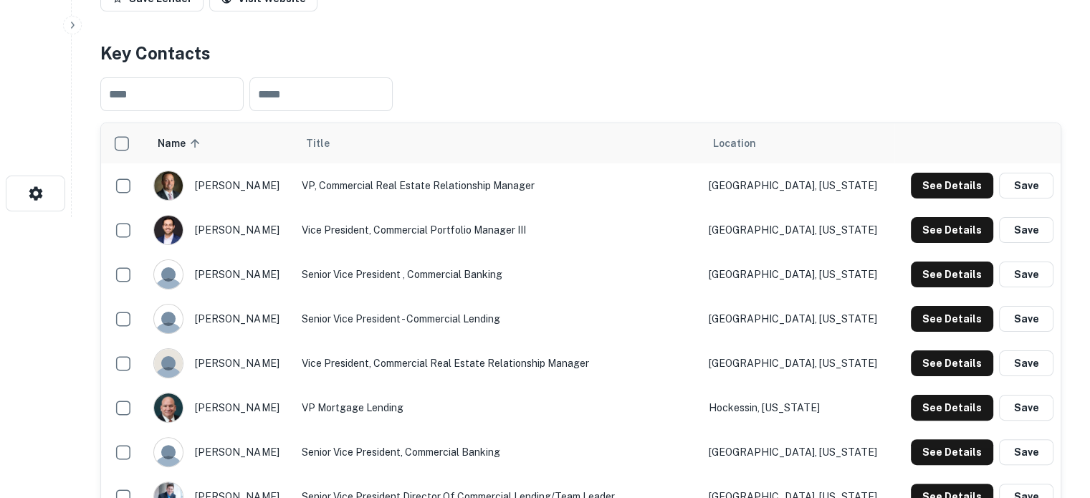
scroll to position [358, 0]
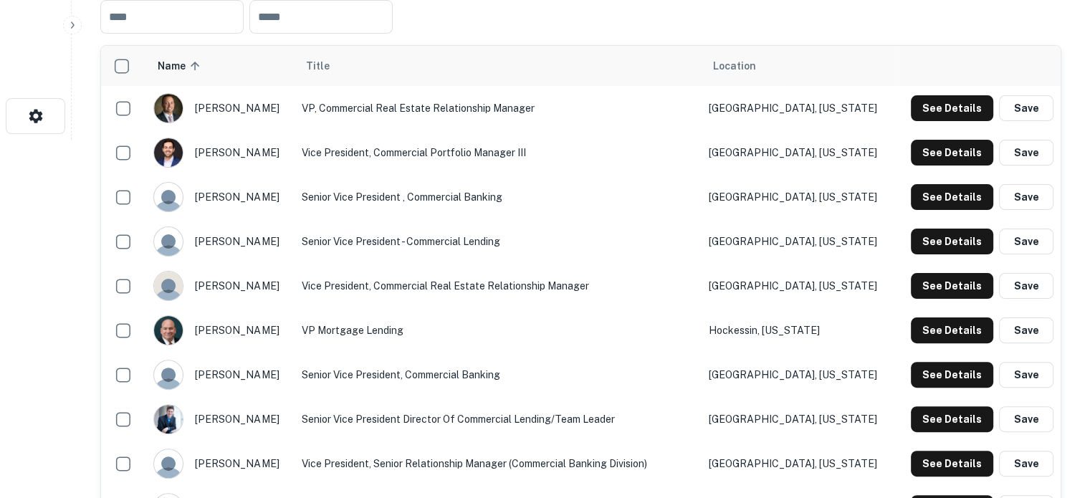
click at [583, 45] on div "​ ​" at bounding box center [580, 17] width 961 height 57
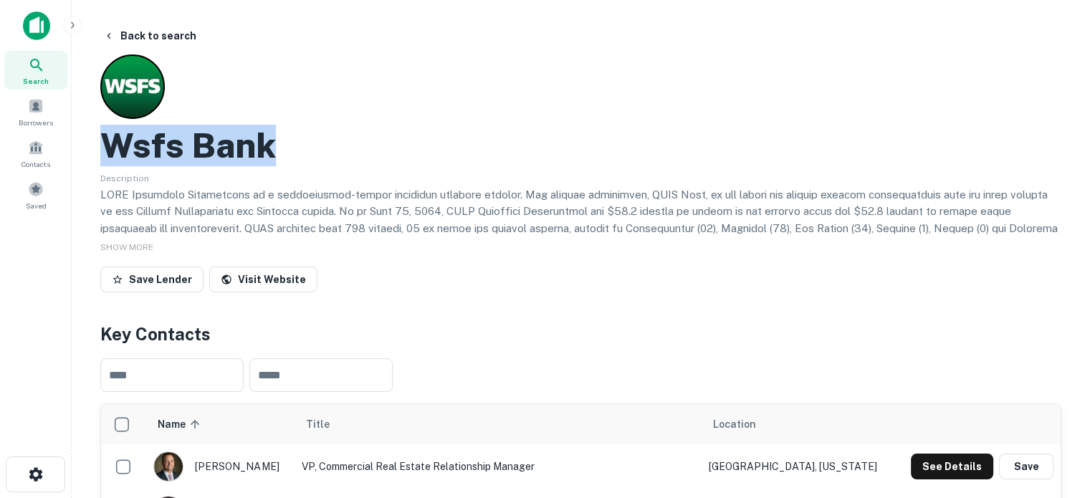
drag, startPoint x: 95, startPoint y: 145, endPoint x: 293, endPoint y: 135, distance: 198.8
copy h2 "Wsfs Bank"
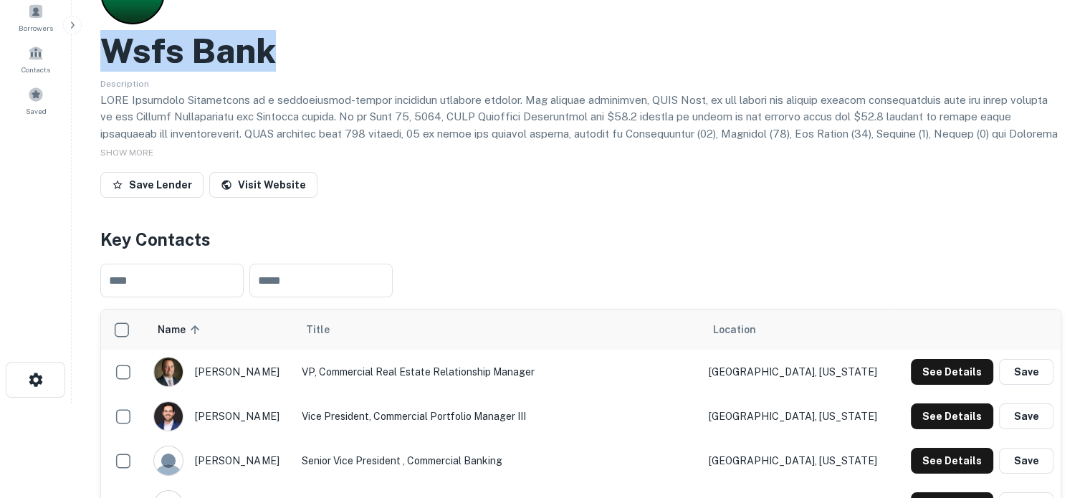
scroll to position [143, 0]
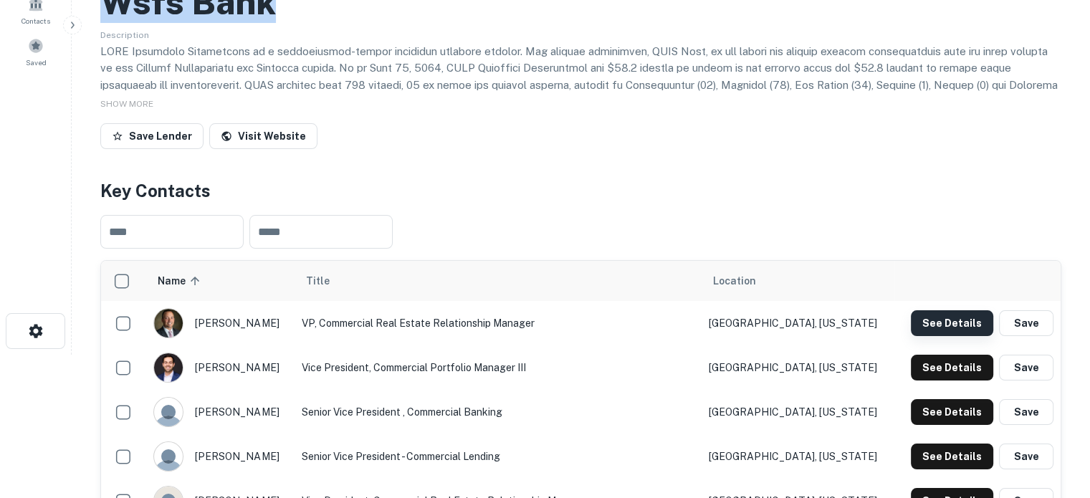
click at [928, 324] on button "See Details" at bounding box center [952, 323] width 82 height 26
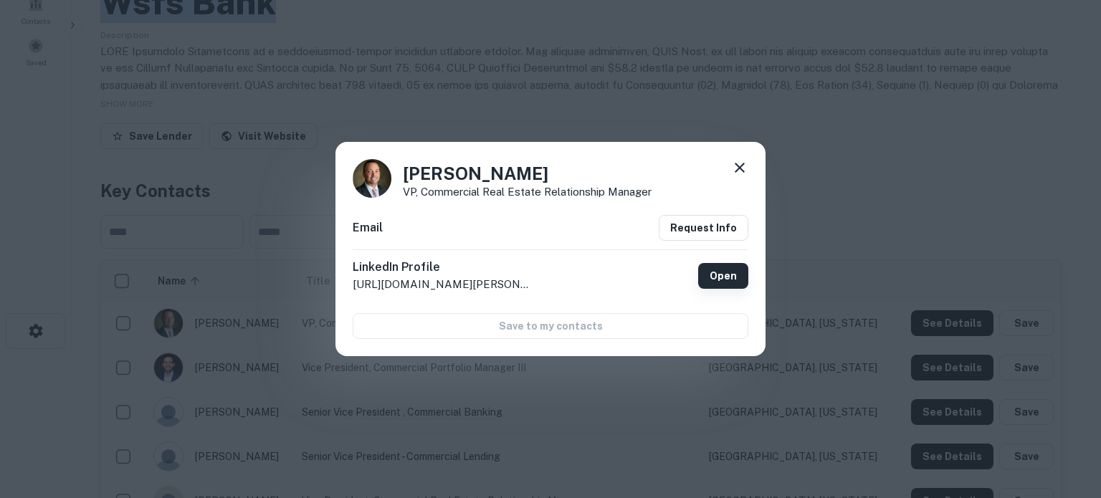
drag, startPoint x: 715, startPoint y: 271, endPoint x: 722, endPoint y: 277, distance: 9.2
click at [715, 271] on link "Open" at bounding box center [723, 276] width 50 height 26
click at [745, 166] on icon at bounding box center [739, 167] width 17 height 17
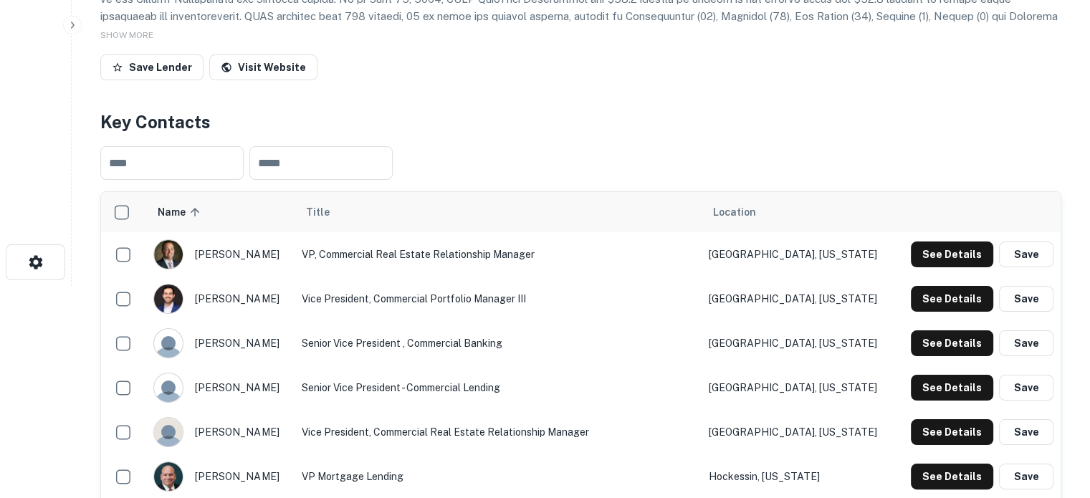
scroll to position [215, 0]
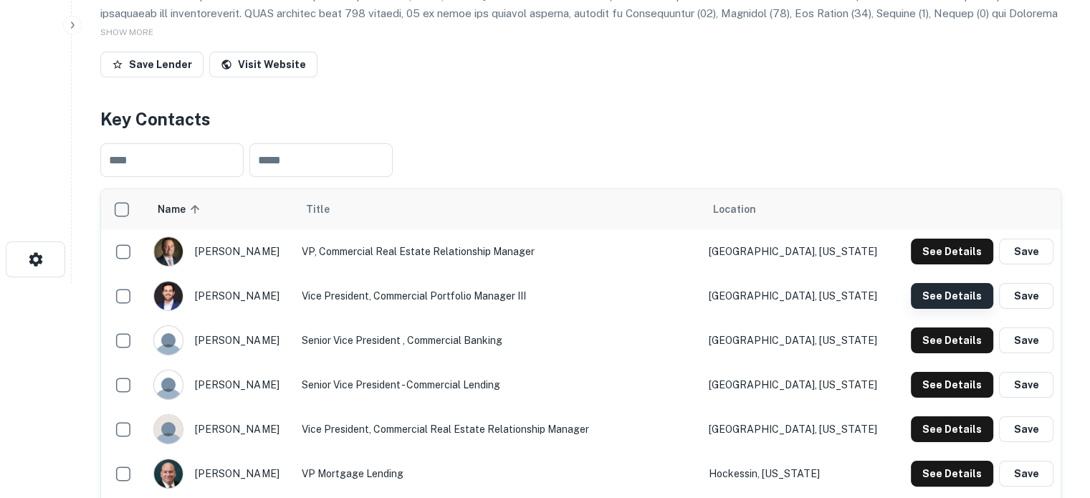
click at [940, 305] on button "See Details" at bounding box center [952, 296] width 82 height 26
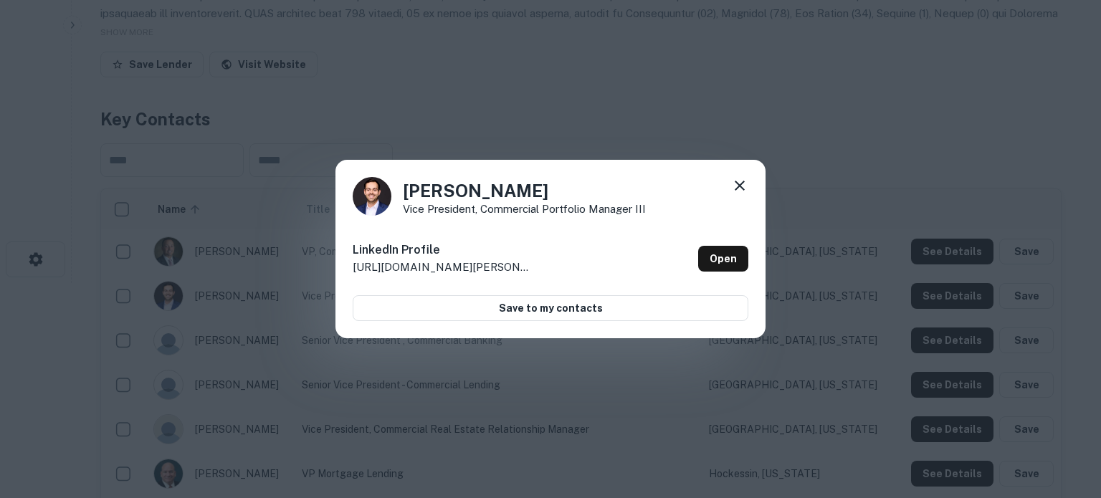
drag, startPoint x: 741, startPoint y: 187, endPoint x: 617, endPoint y: 113, distance: 144.7
click at [741, 187] on icon at bounding box center [740, 186] width 10 height 10
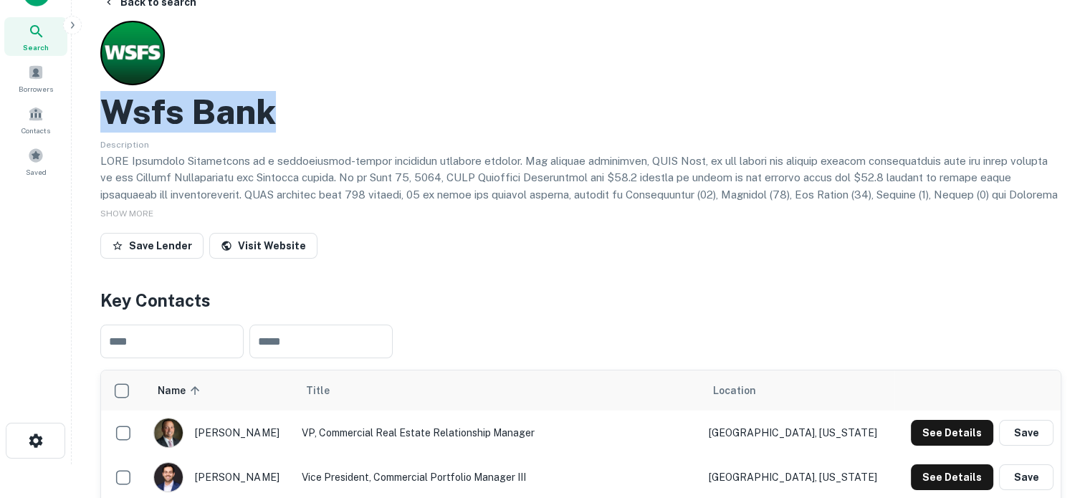
scroll to position [0, 0]
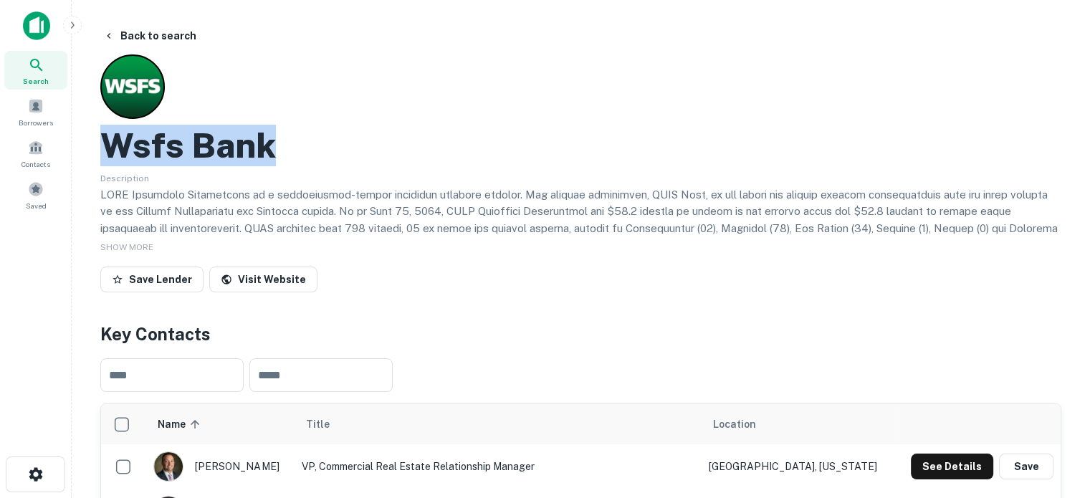
click at [62, 74] on div "Search" at bounding box center [35, 70] width 63 height 39
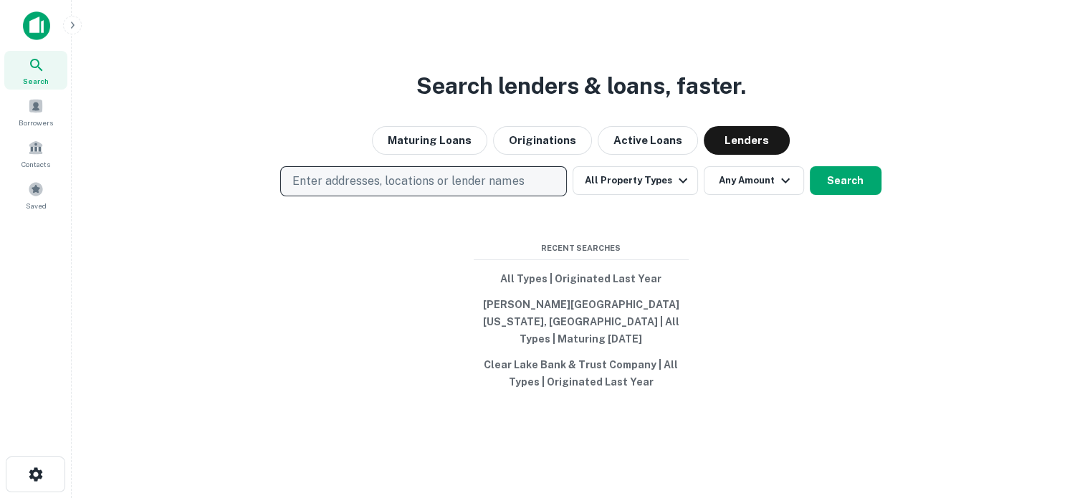
click at [513, 181] on p "Enter addresses, locations or lender names" at bounding box center [407, 181] width 231 height 17
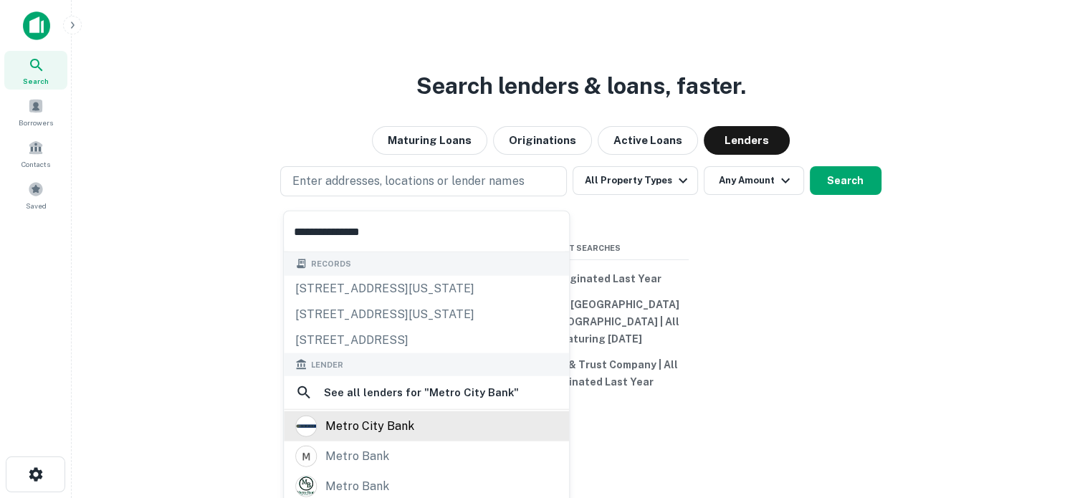
type input "**********"
click at [471, 416] on div "metro city bank" at bounding box center [426, 427] width 262 height 22
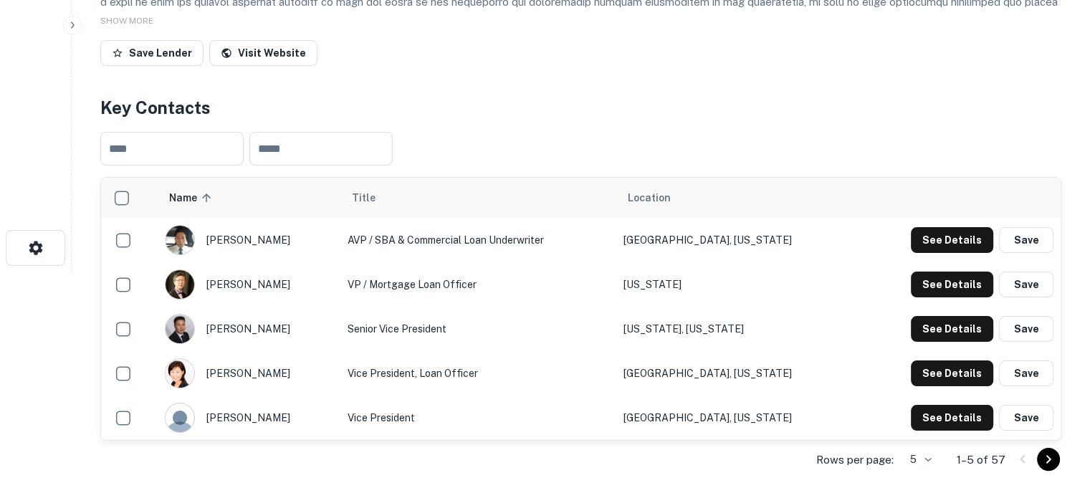
scroll to position [430, 0]
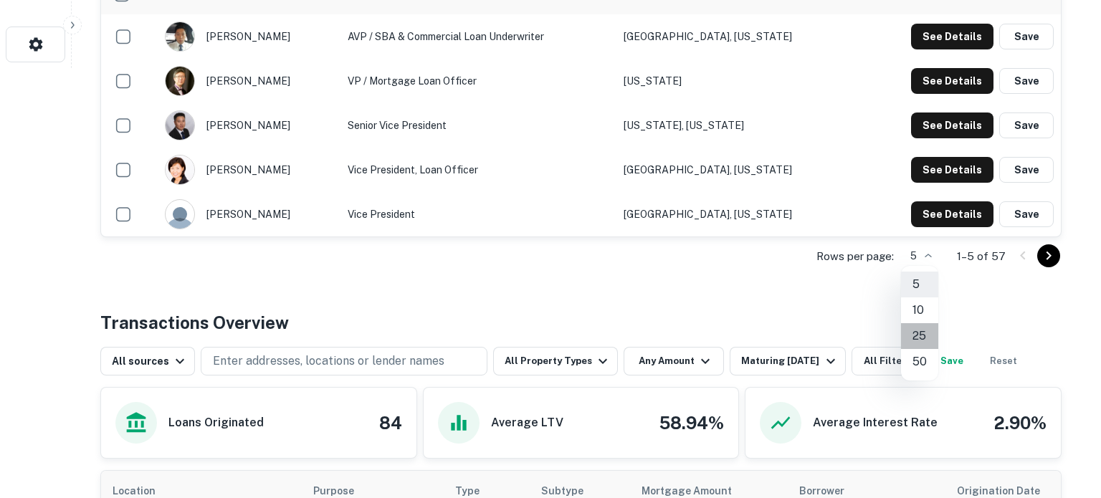
click at [920, 335] on li "25" at bounding box center [919, 336] width 37 height 26
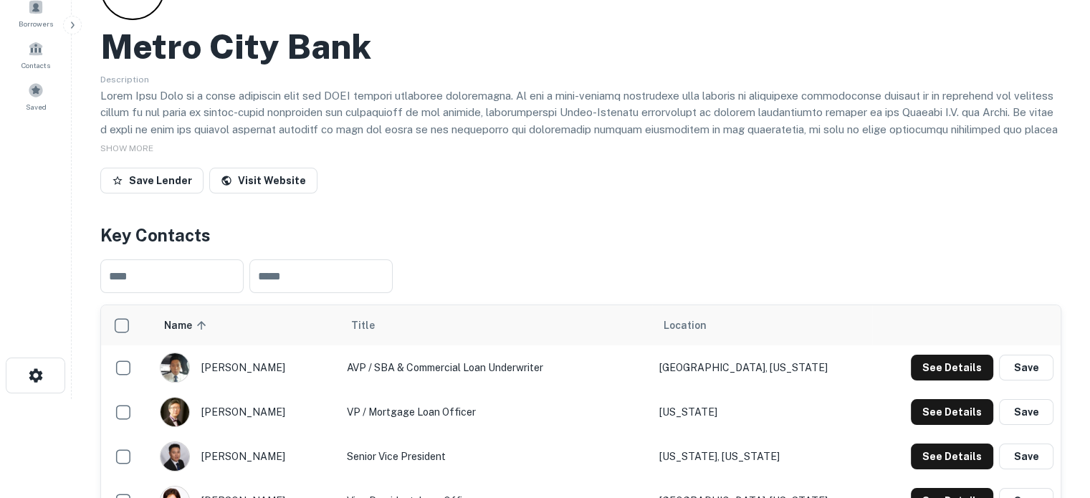
scroll to position [0, 0]
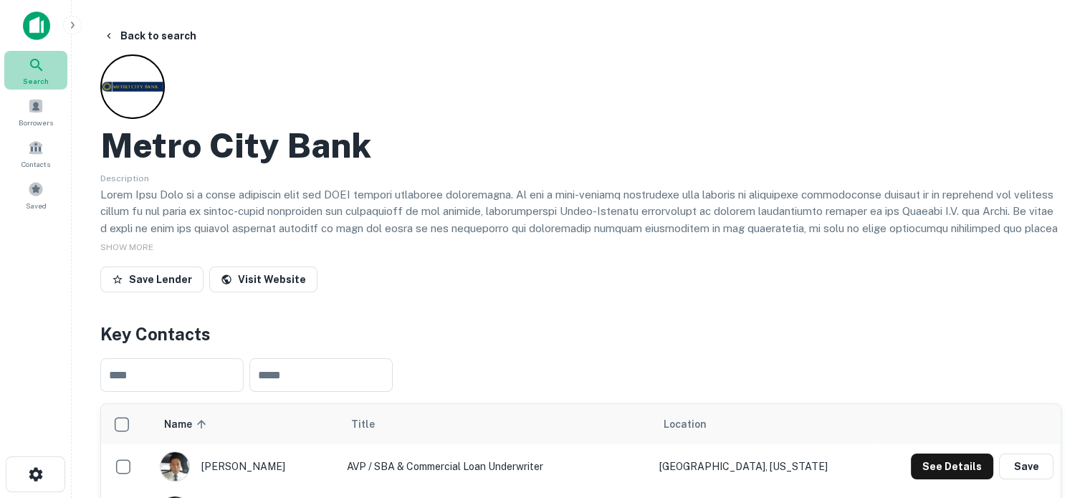
click at [35, 77] on span "Search" at bounding box center [36, 80] width 26 height 11
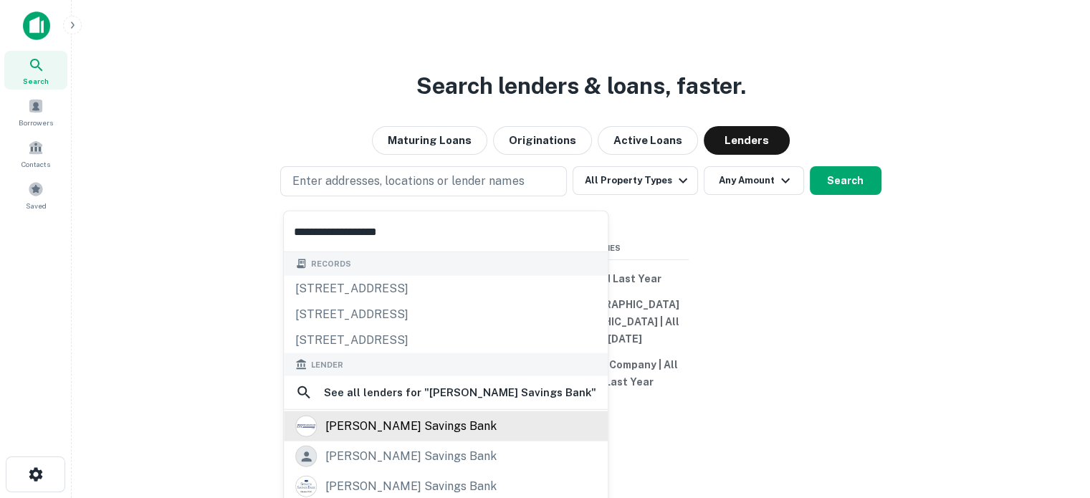
type input "**********"
click at [416, 416] on div "[PERSON_NAME] savings bank" at bounding box center [410, 427] width 171 height 22
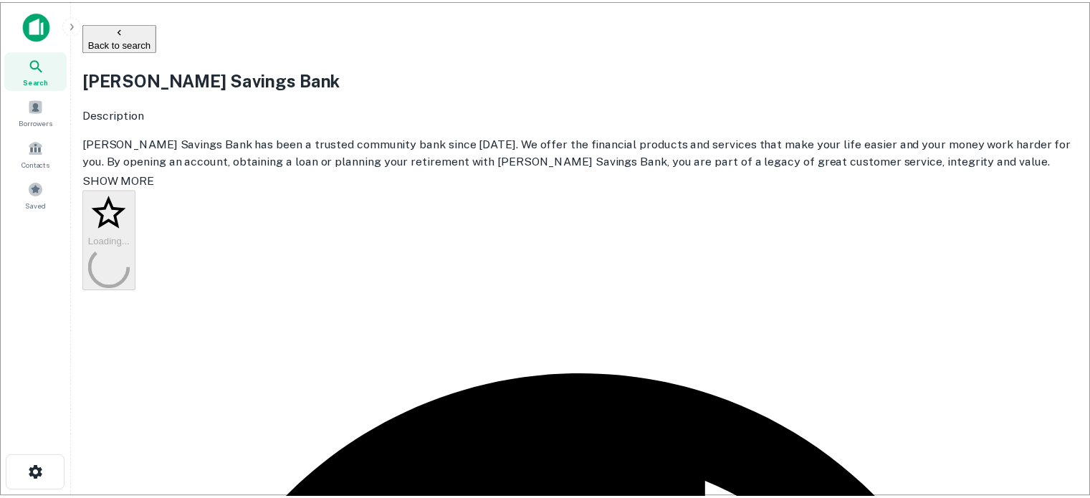
scroll to position [287, 0]
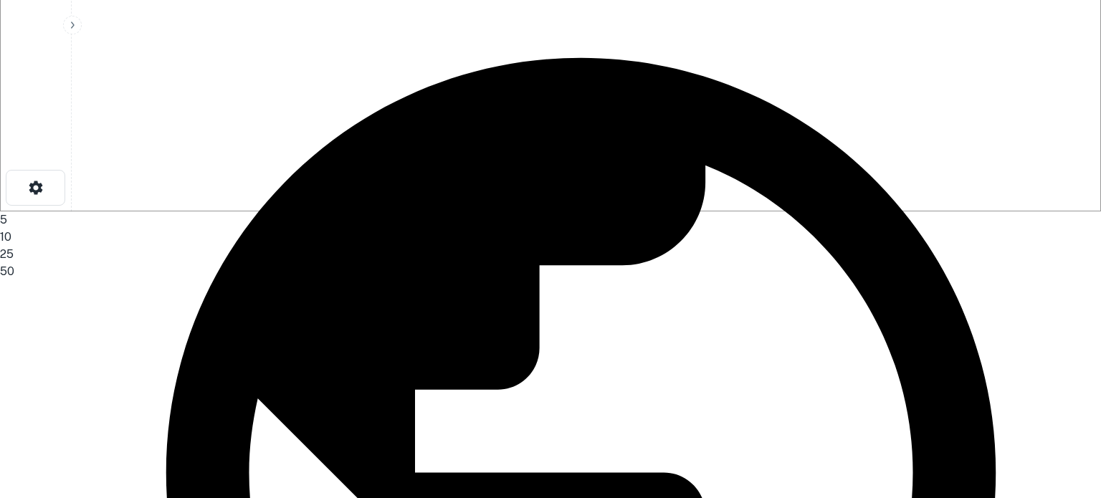
click at [922, 263] on li "25" at bounding box center [545, 254] width 1090 height 17
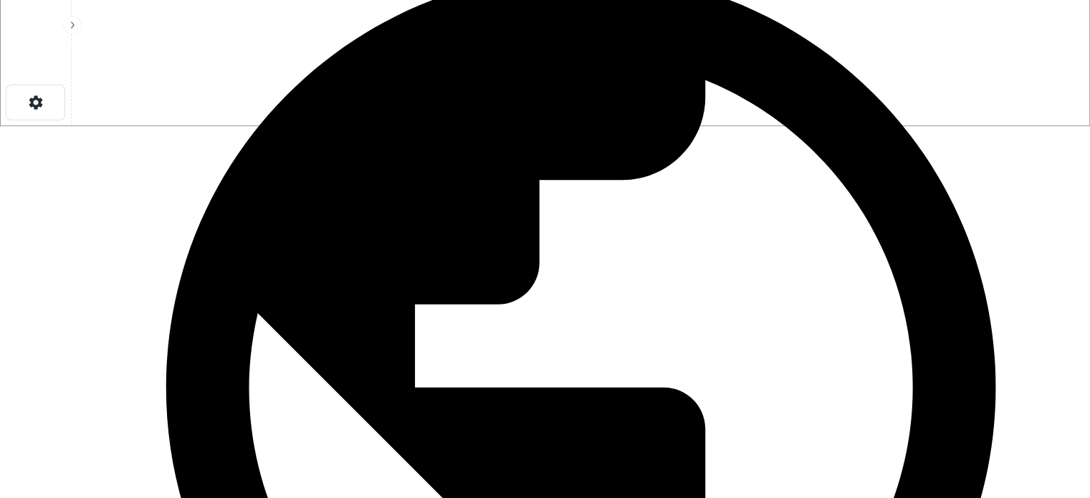
scroll to position [430, 0]
